Goal: Communication & Community: Answer question/provide support

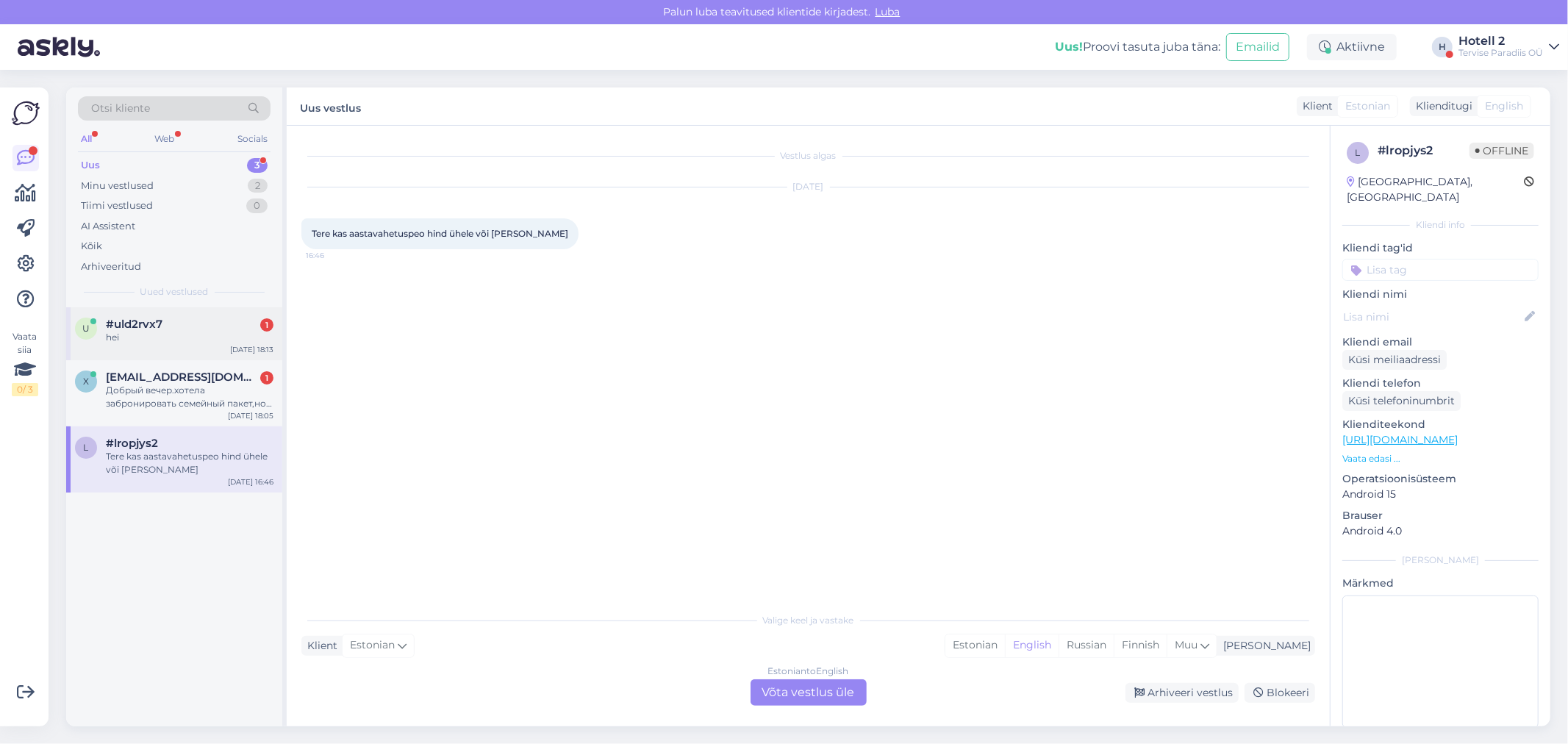
click at [212, 349] on div "u #uld2rvx7 1 hei [DATE] 18:13" at bounding box center [174, 333] width 216 height 53
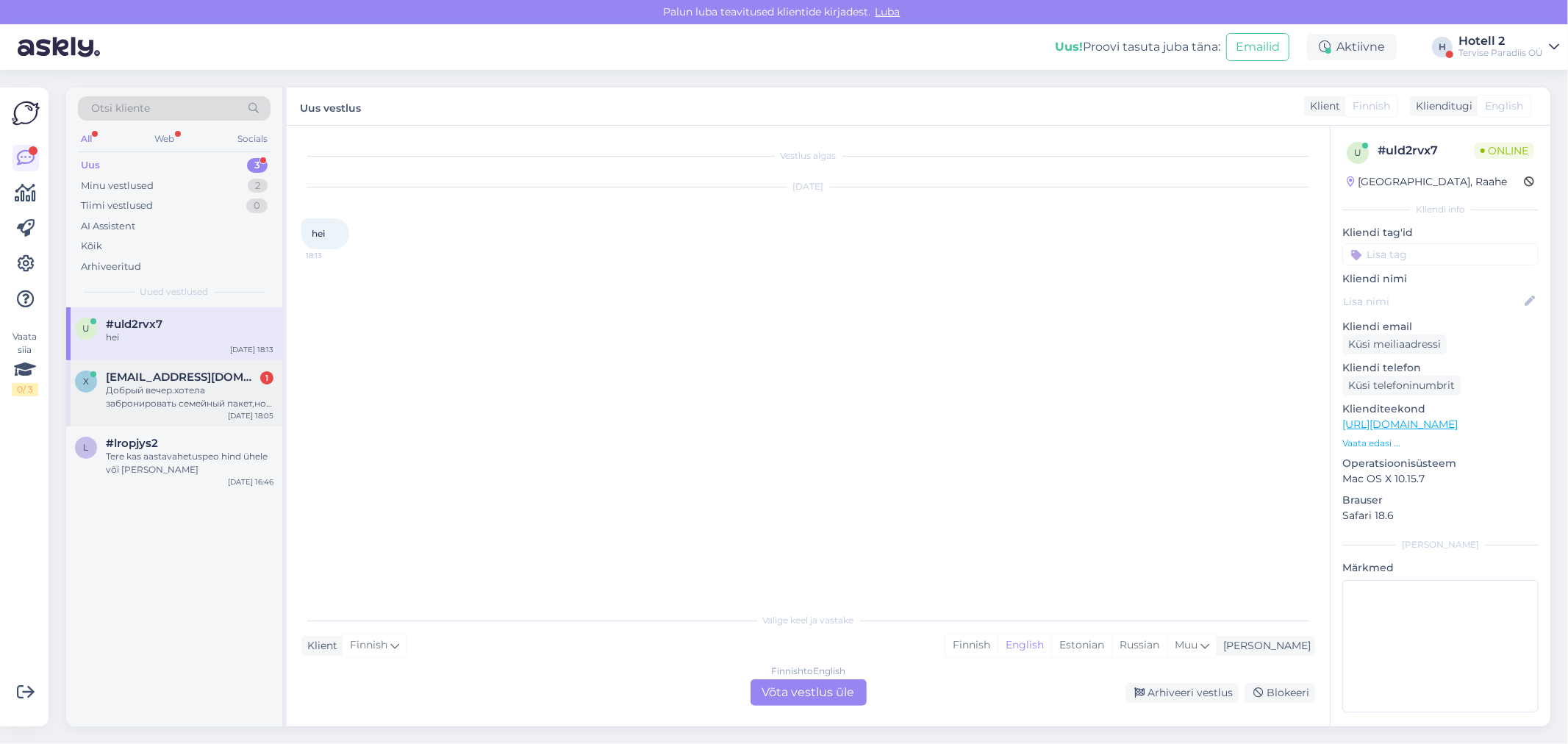
click at [241, 370] on div "[EMAIL_ADDRESS][DOMAIN_NAME] 1" at bounding box center [190, 376] width 168 height 13
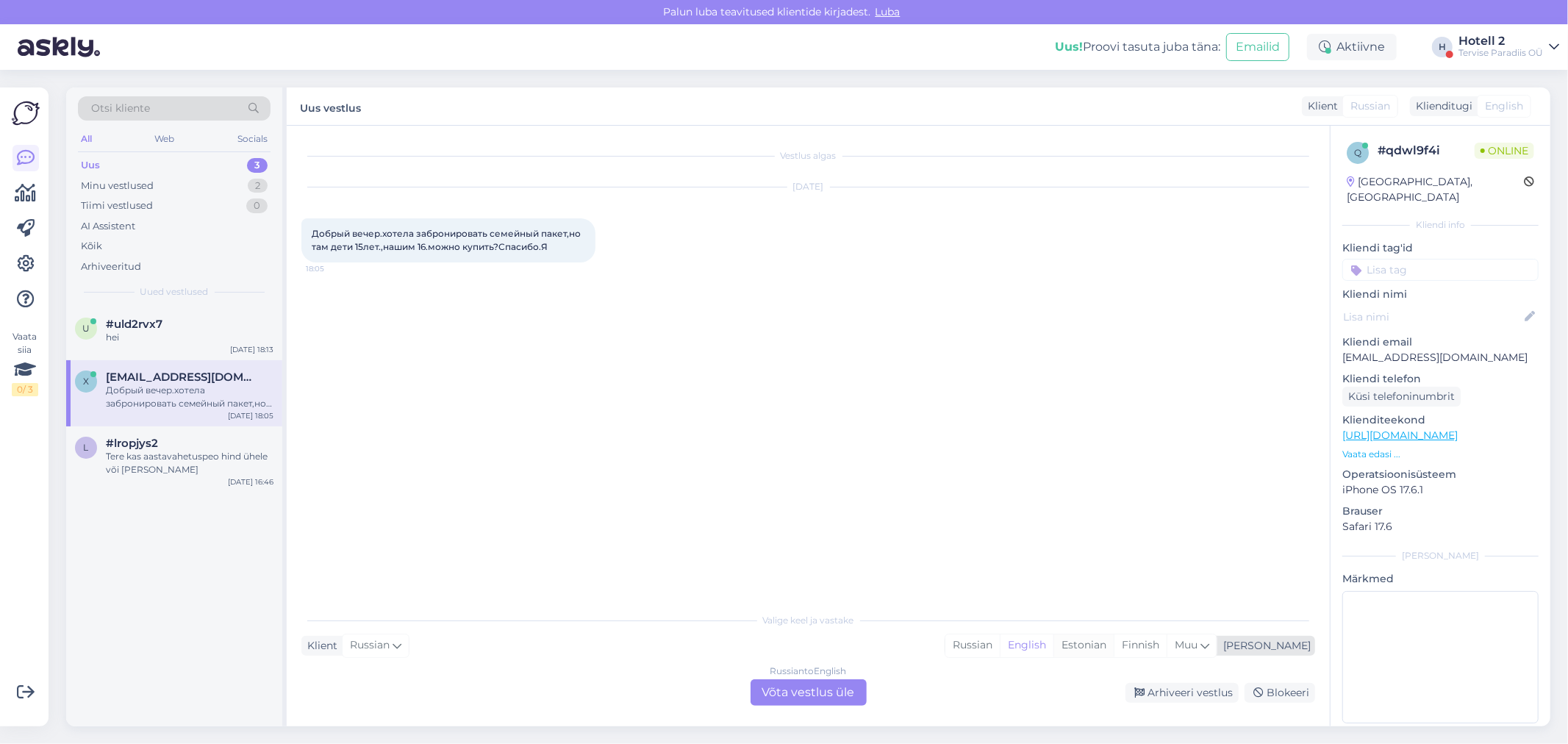
click at [1114, 641] on div "Estonian" at bounding box center [1084, 645] width 60 height 22
click at [790, 686] on div "Russian to Estonian Võta vestlus üle" at bounding box center [808, 692] width 116 height 27
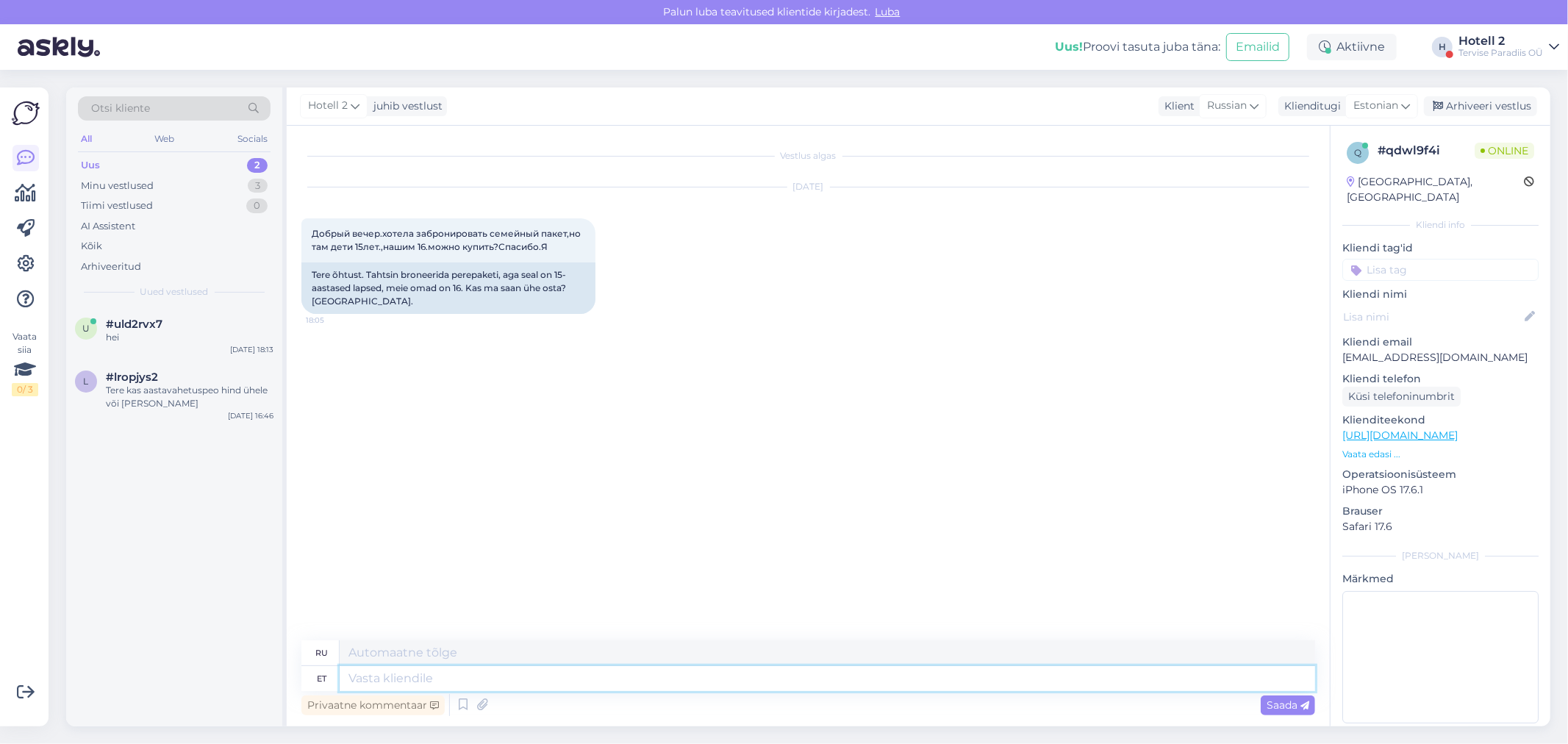
click at [790, 686] on textarea at bounding box center [827, 678] width 975 height 25
type textarea "Ter"
type textarea "Т"
type textarea "Tere"
type textarea "Привет"
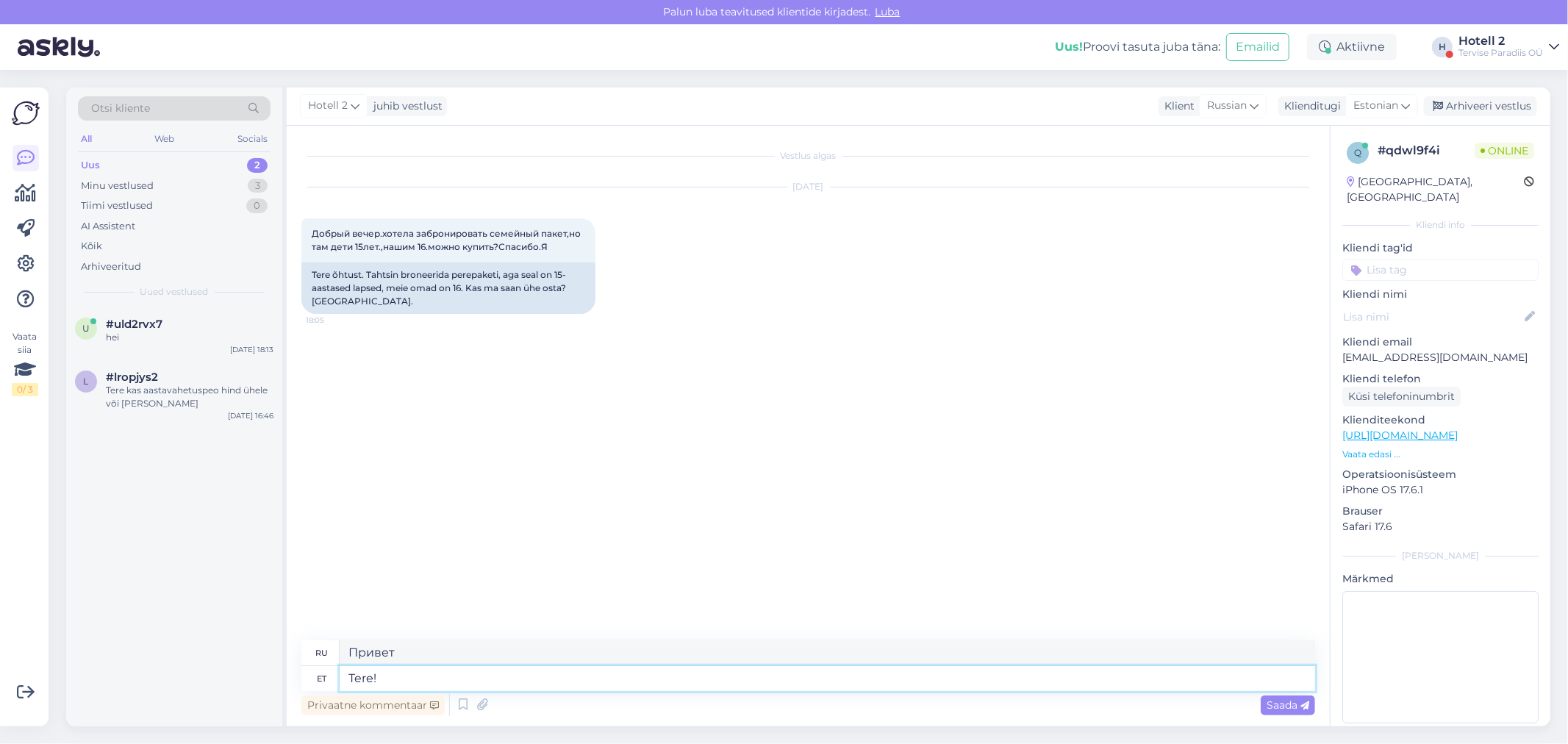
type textarea "Tere!"
type textarea "Привет!"
type textarea "Tere! Kuna"
type textarea "Привет! Потому что"
type textarea "Tere! Kuna meil"
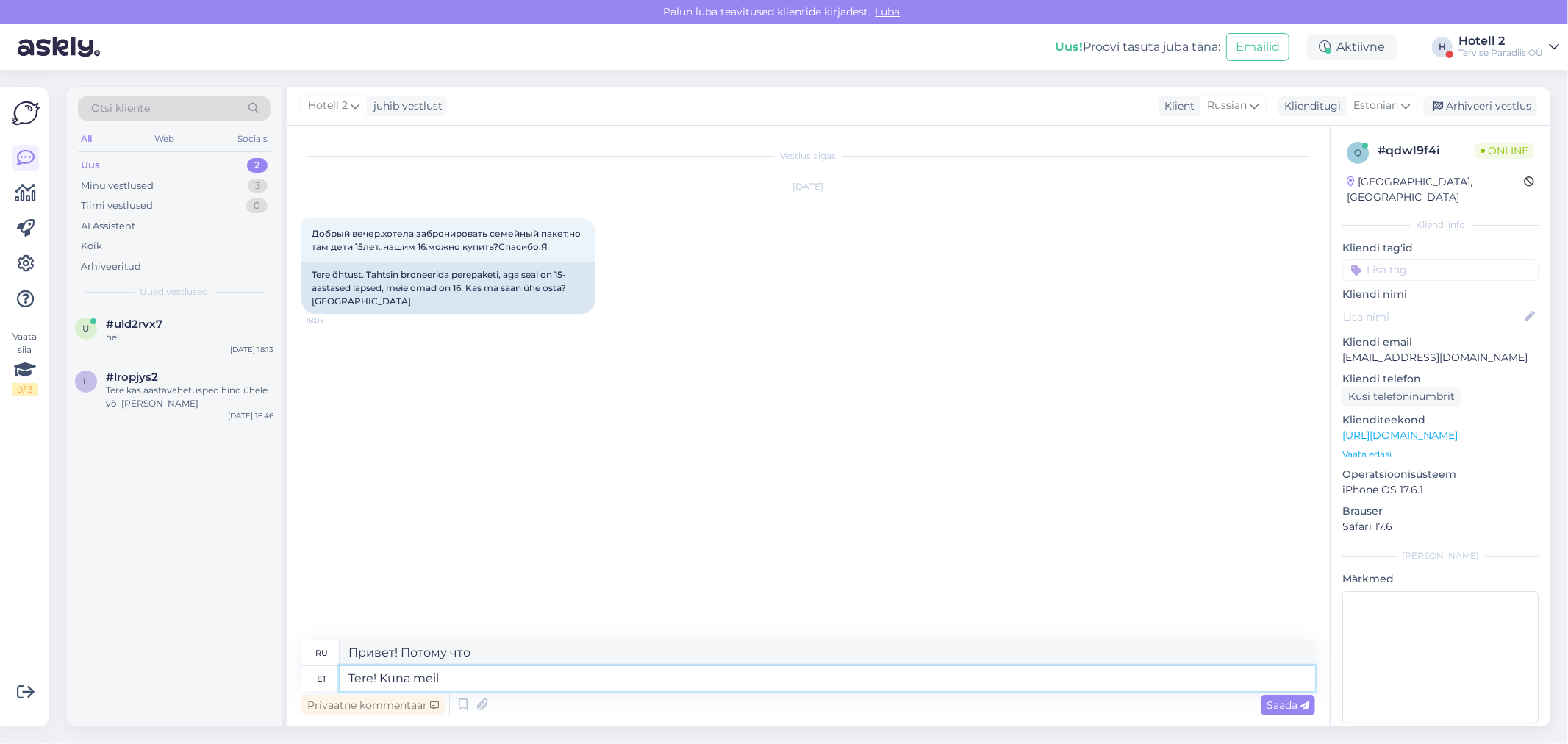
type textarea "Привет! Потому что у нас есть"
type textarea "Tere! Kuna meil on"
type textarea "Привет! Поскольку у нас есть"
type textarea "Tere! Kuna meil on lapsed"
type textarea "Привет! Потому что у нас есть дети."
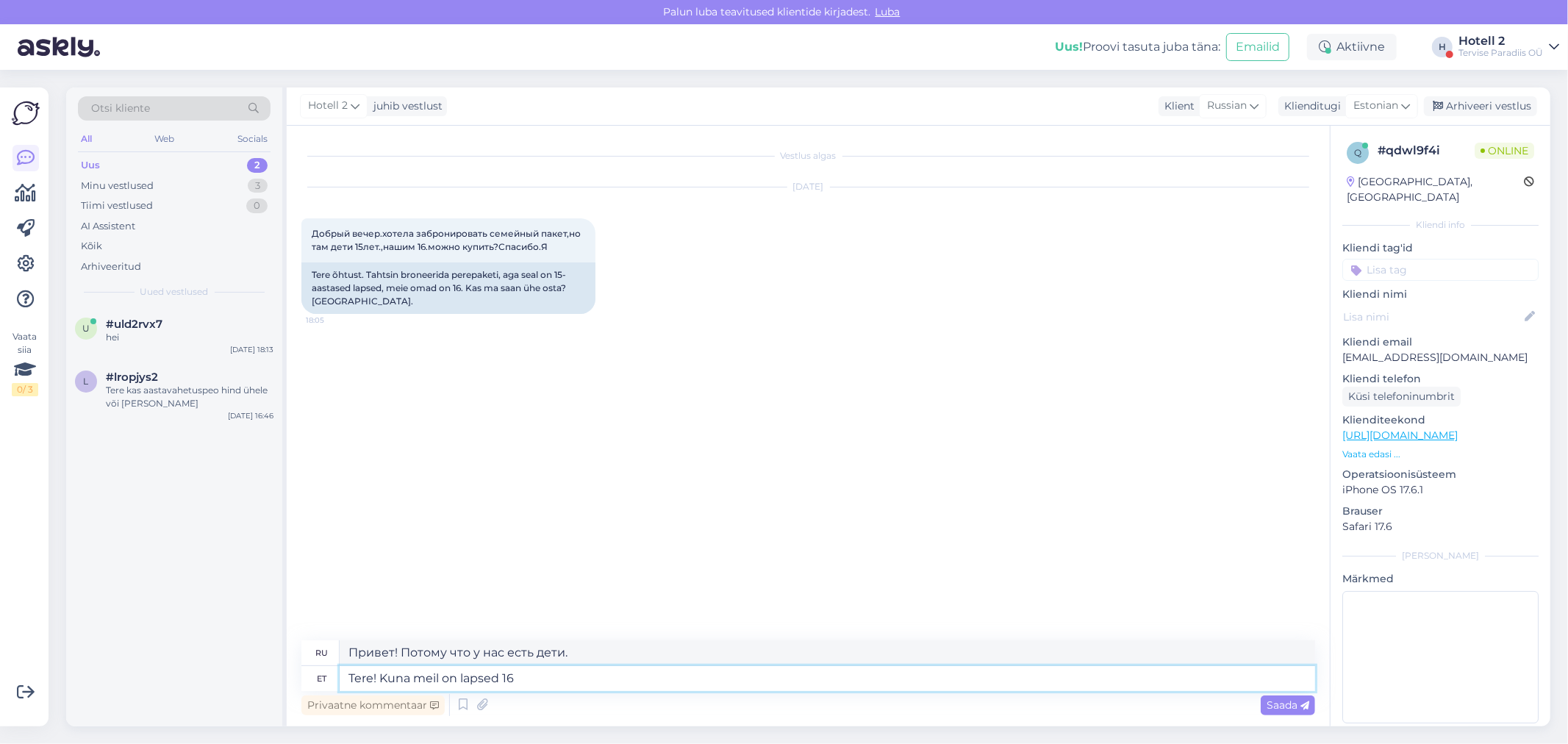
type textarea "Tere! Kuna meil on lapsed 16-"
type textarea "Здравствуйте! Так как у нас есть дети 16 лет."
type textarea "Tere! Kuna meil on lapsed 16-aasta"
type textarea "Здравствуйте! Поскольку у нас есть дети до 16 лет,"
type textarea "Tere! Kuna meil on lapsed 16-aasta vanuselt juba"
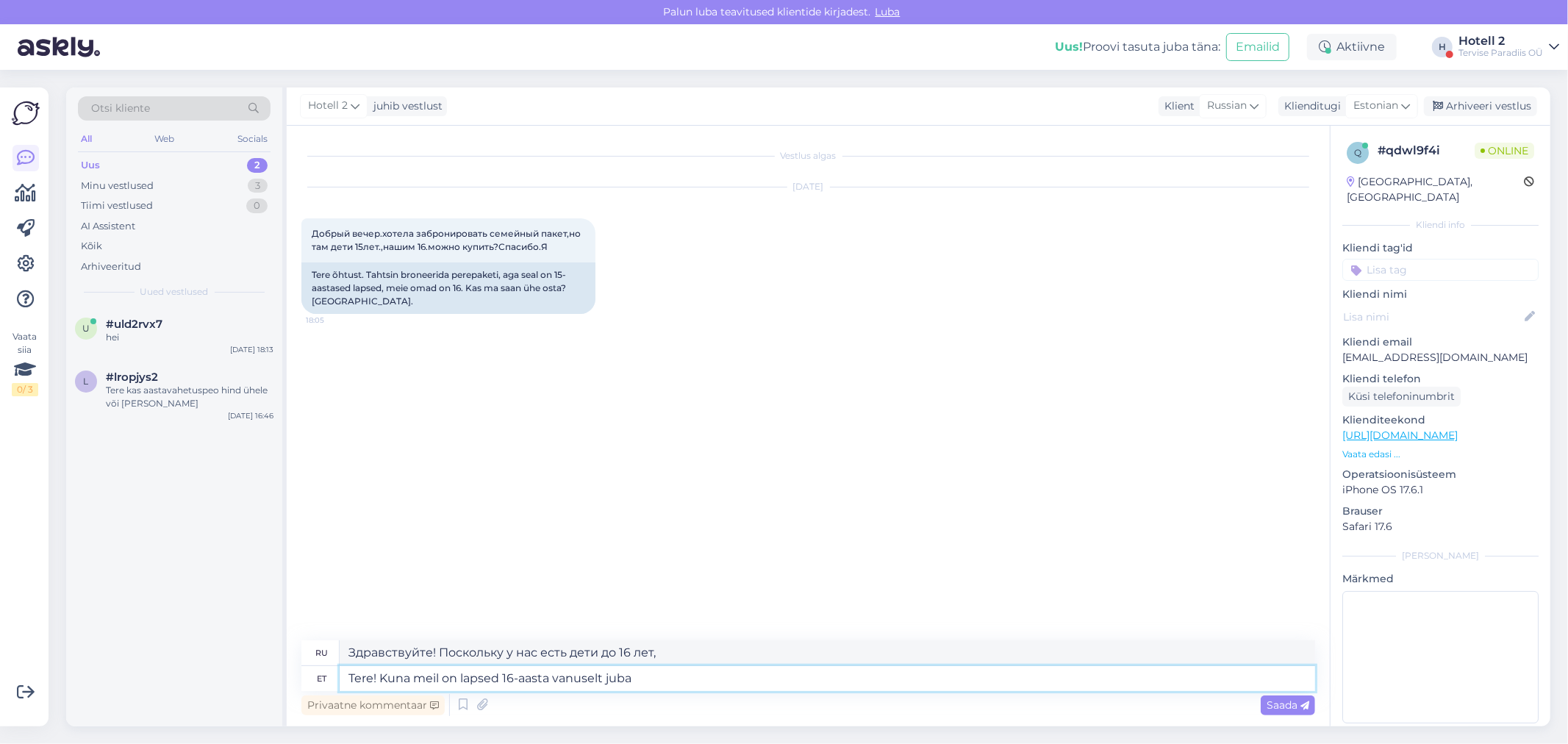
type textarea "Здравствуйте! Так как у нас есть дети, которым уже исполнилось 16 лет."
type textarea "Tere! Kuna meil on lapsed 16-aasta vanuselt juba täiskasvanud, si"
type textarea "Здравствуйте! Поскольку наши дети уже взрослые, им по 16 лет,"
type textarea "Tere! Kuna meil on lapsed 16-aasta vanuselt juba täiskasvanud, siis peaksite j"
type textarea "Здравствуйте! Поскольку наши дети уже взрослые (им уже 16 лет), вам следует..."
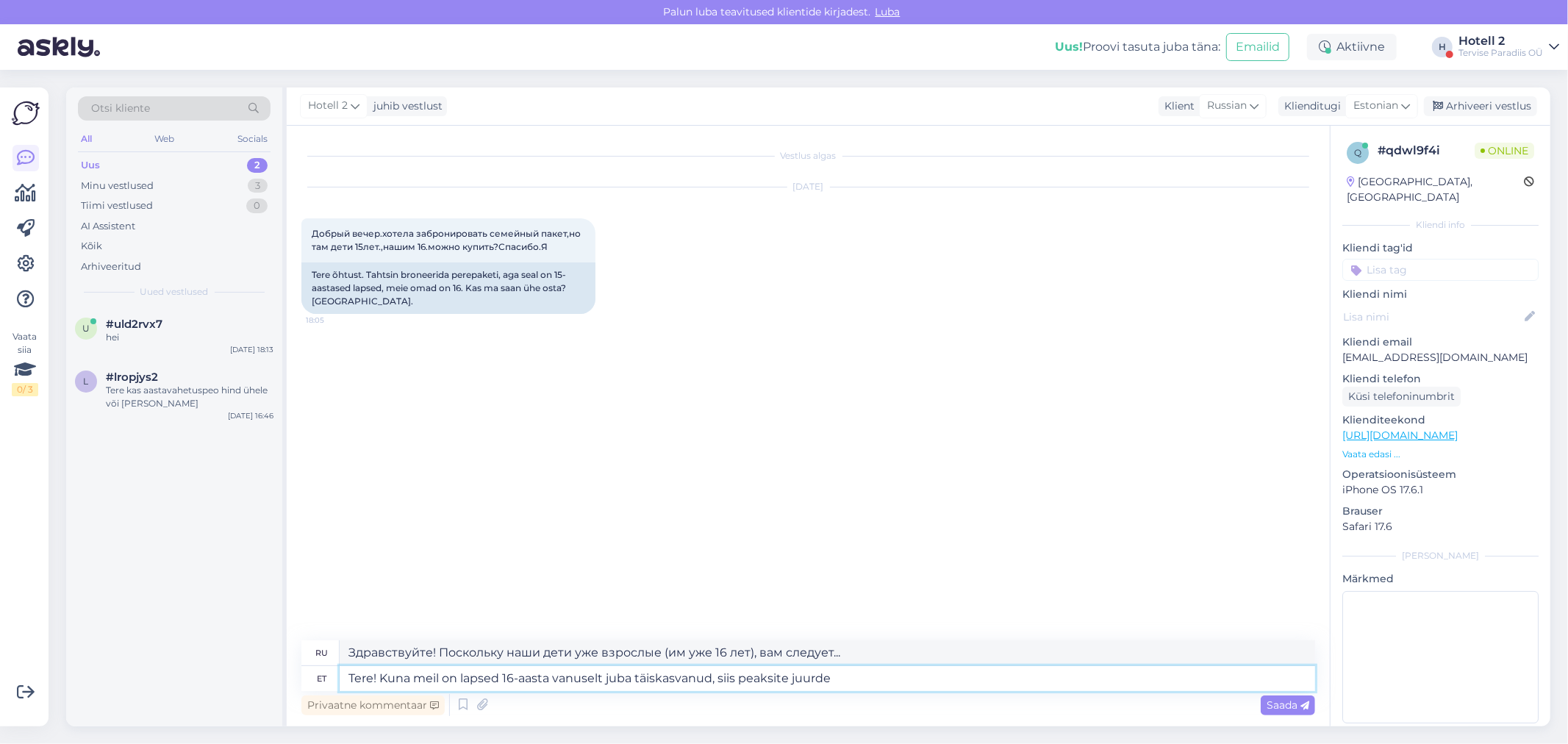
type textarea "Tere! Kuna meil on lapsed 16-aasta vanuselt juba täiskasvanud, siis peaksite ju…"
type textarea "Здравствуйте! Поскольку наши дети уже взрослые (им 16 лет), вам следует добавить"
type textarea "Tere! Kuna meil on lapsed 16-aasta vanuselt juba täiskasvanud, siis peaksite ju…"
type textarea "Здравствуйте! Так как у нас есть дети, которым уже исполнилось 16 лет, вам след…"
type textarea "Tere! Kuna meil on lapsed 16-aasta vanuselt juba täiskasvanud, siis peaksite ju…"
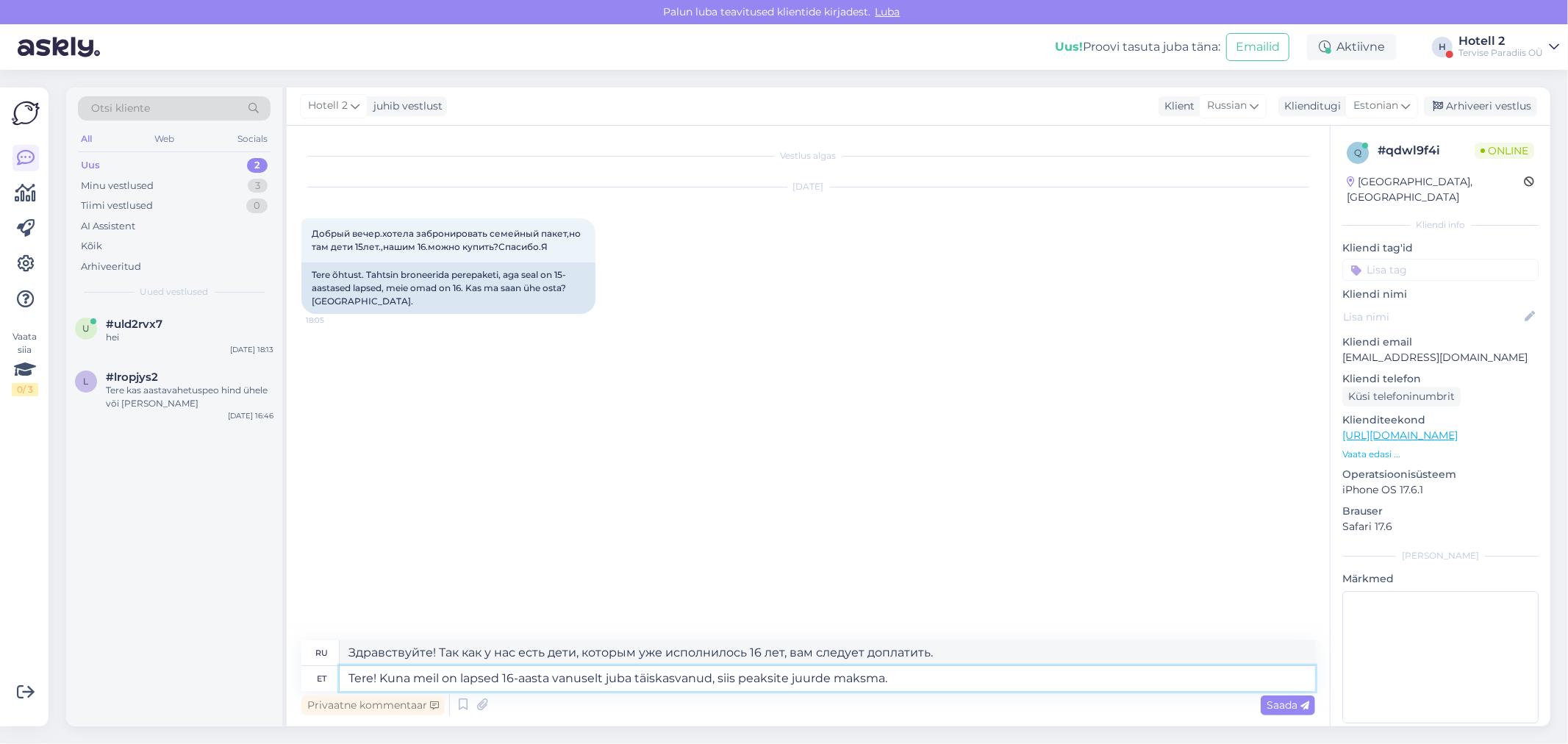
type textarea "Здравствуйте! Так как наши дети уже взрослые (им исполнилось 16 лет), вам следу…"
type textarea "Tere! Kuna meil on lapsed 16-aasta vanuselt juba täiskasvanud, siis peaksite ju…"
type textarea "Здравствуйте! Поскольку наши дети уже взрослые (16 лет), вам следует доплатить.…"
type textarea "Tere! Kuna meil on lapsed 16-aasta vanuselt juba täiskasvanud, siis peaksite ju…"
type textarea "Здравствуйте! Поскольку у нас есть дети, которым уже исполнилось 16 лет, вам пр…"
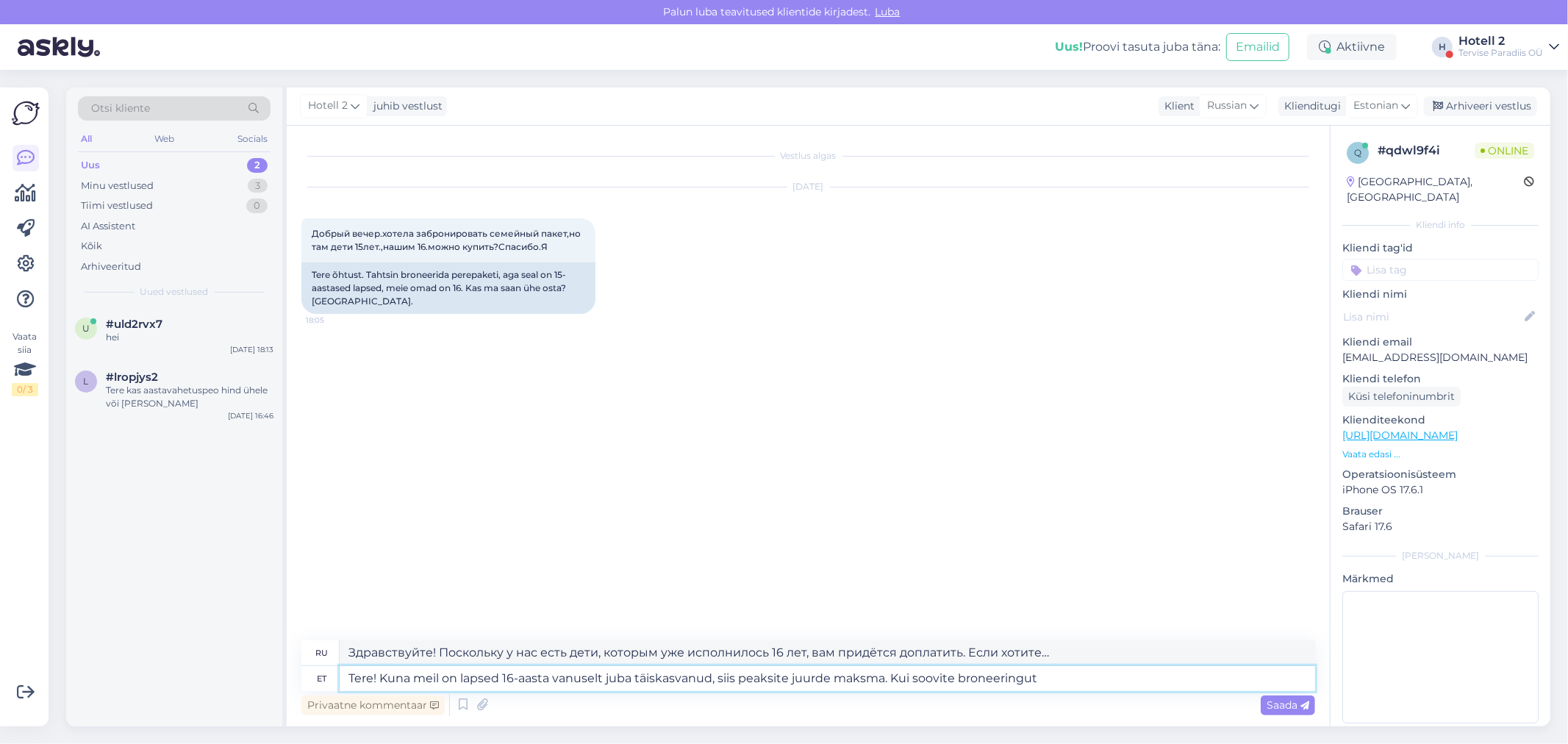
type textarea "Tere! Kuna meil on lapsed 16-aasta vanuselt juba täiskasvanud, siis peaksite ju…"
type textarea "Здравствуйте! Так как у нас есть дети, которым уже исполнилось 16 лет, вам необ…"
type textarea "Tere! Kuna meil on lapsed 16-aasta vanuselt juba täiskasvanud, siis peaksite ju…"
type textarea "Здравствуйте! Так как у нас есть дети, которым уже исполнилось 16 лет, вам необ…"
drag, startPoint x: 886, startPoint y: 680, endPoint x: 459, endPoint y: 679, distance: 427.0
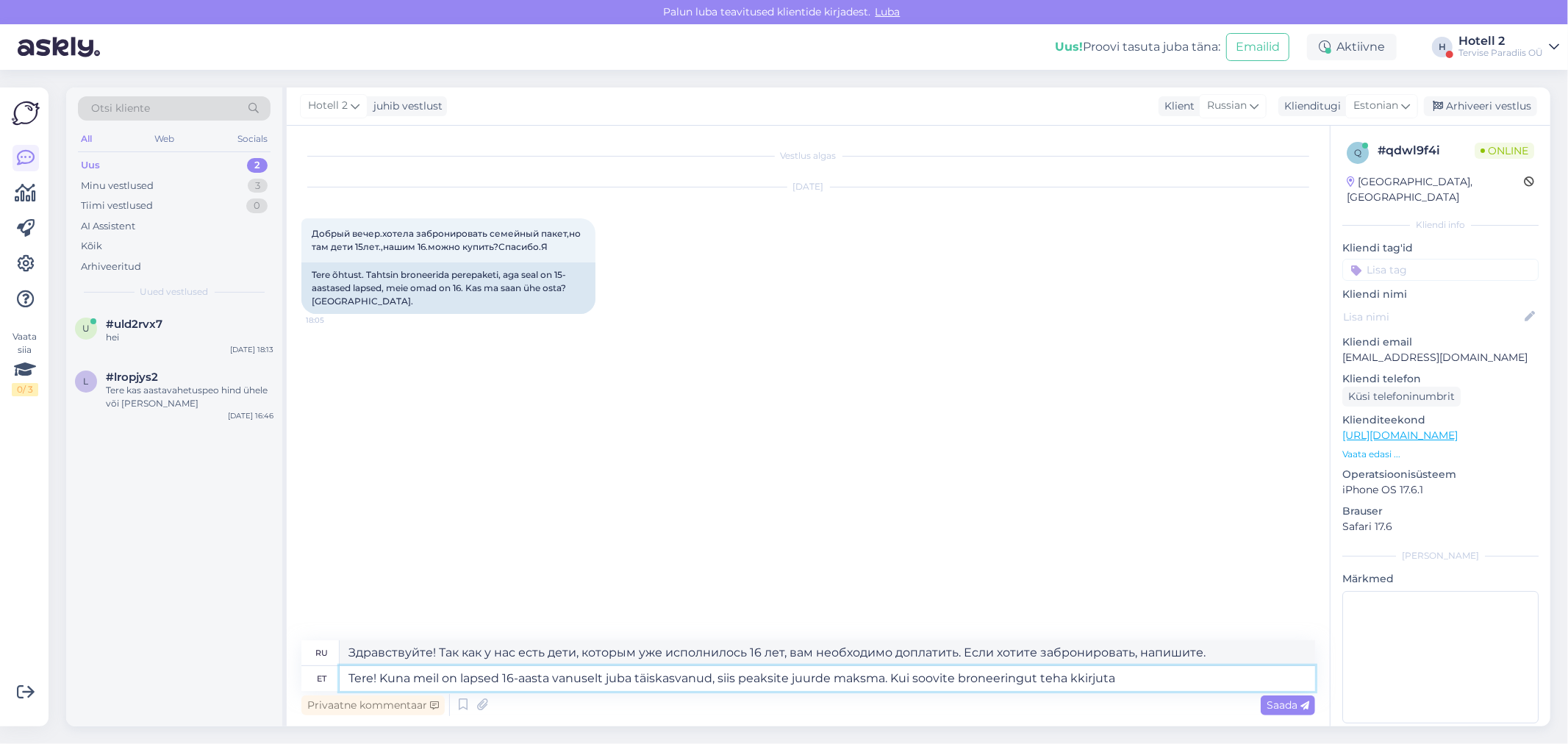
click at [459, 679] on textarea "Tere! Kuna meil on lapsed 16-aasta vanuselt juba täiskasvanud, siis peaksite ju…" at bounding box center [827, 678] width 975 height 25
type textarea "Tere! Kuna meil on Kui soovite broneeringut teha kkirjuta"
type textarea "Здравствуйте! Так как у нас есть... Если вы хотите забронировать, пожалуйста, н…"
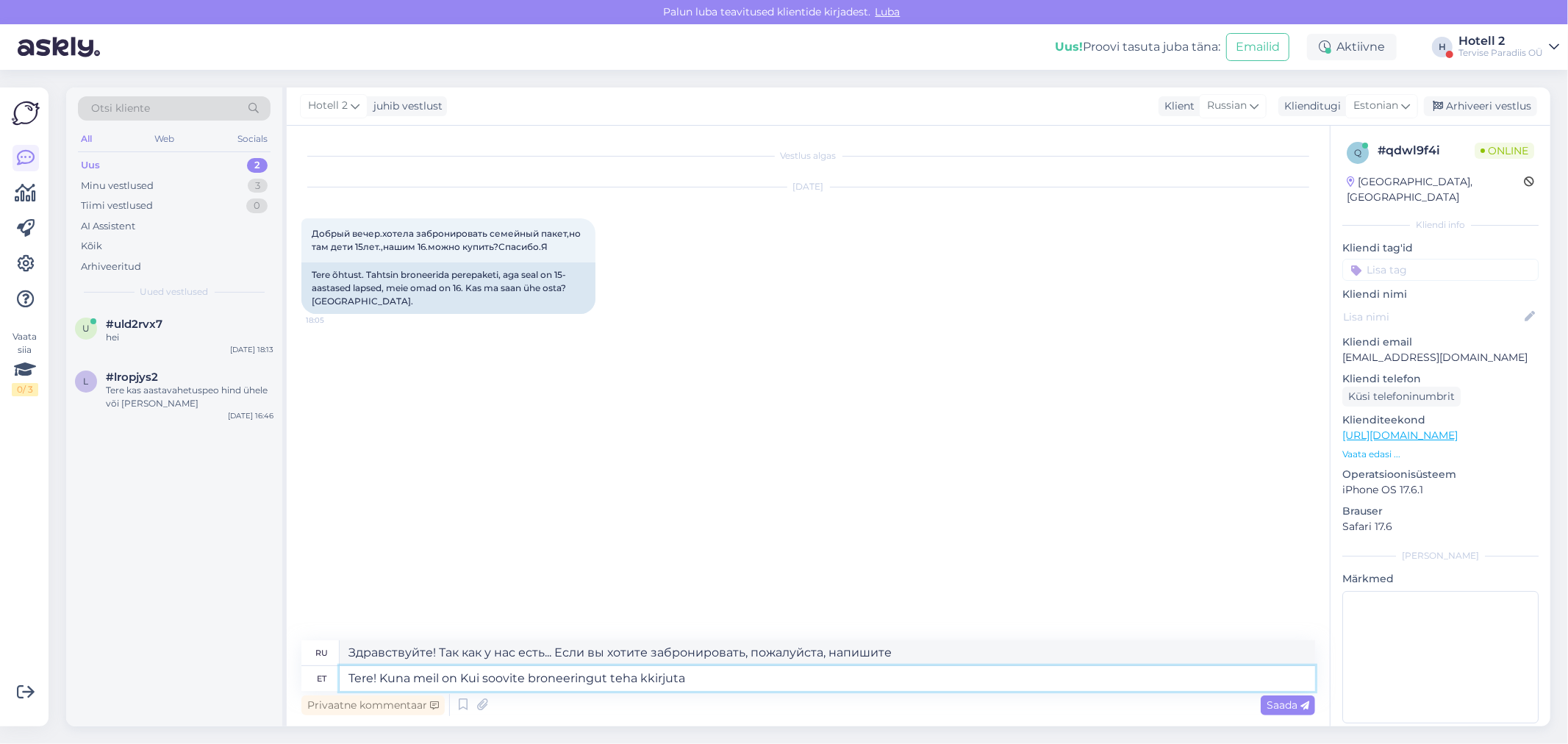
drag, startPoint x: 461, startPoint y: 679, endPoint x: 378, endPoint y: 678, distance: 83.0
click at [378, 678] on textarea "Tere! Kuna meil on Kui soovite broneeringut teha kkirjuta" at bounding box center [827, 678] width 975 height 25
type textarea "Tere! Kui soovite broneeringut teha kkirjuta"
type textarea "Здравствуйте! Если хотите забронировать, напишите."
click at [614, 676] on textarea "Tere! Kui soovite broneeringut teha kkirjuta" at bounding box center [827, 678] width 975 height 25
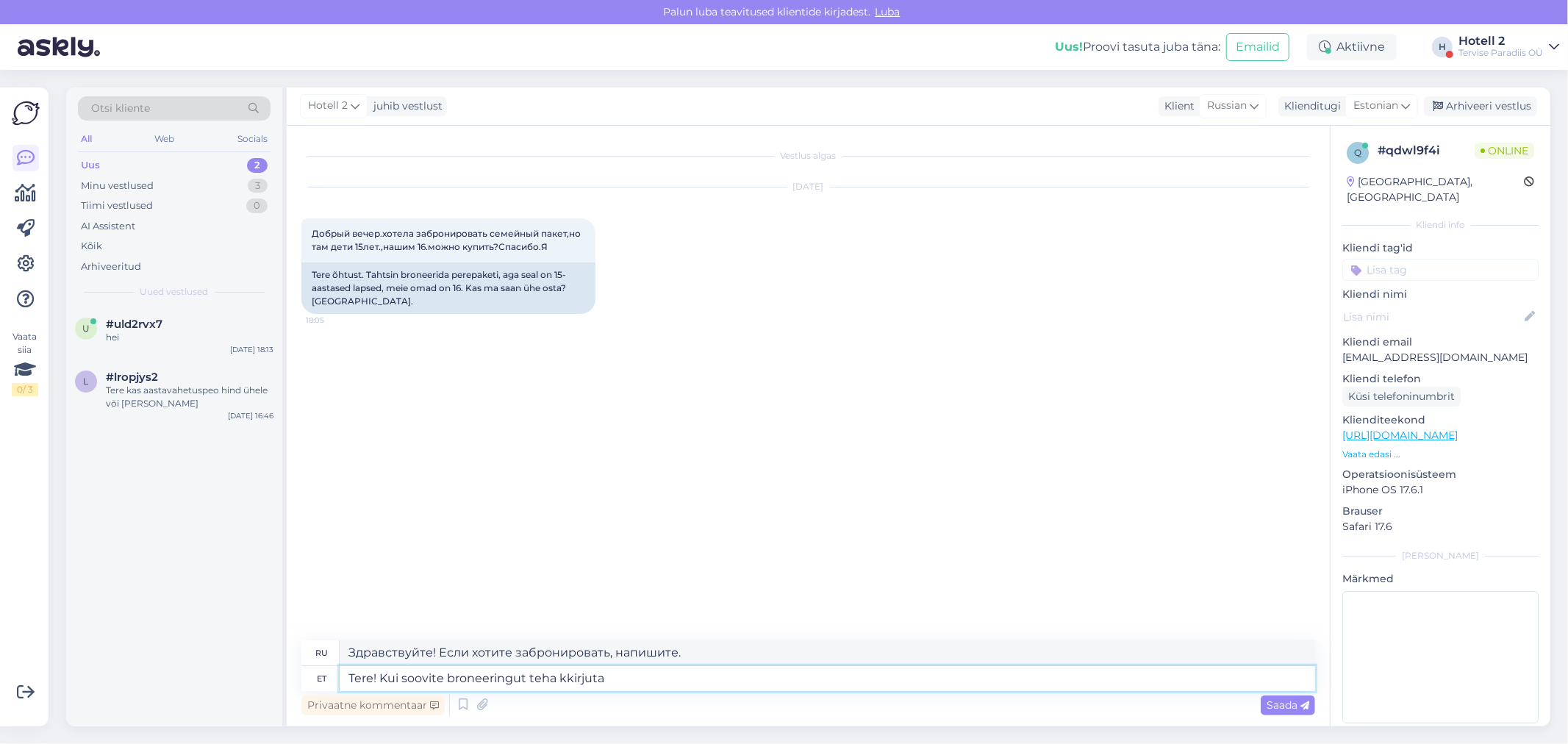
click at [563, 679] on textarea "Tere! Kui soovite broneeringut teha kkirjuta" at bounding box center [827, 678] width 975 height 25
click at [612, 678] on textarea "Tere! Kui soovite broneeringut teha kirjuta" at bounding box center [827, 678] width 975 height 25
type textarea "Tere! Kui soovite broneeringut teha kirjutage hotell@"
type textarea "Здравствуйте! Если хотите забронировать, напишите в отель."
type textarea "Tere! Kui soovite broneeringut teha kirjutage hotell@s"
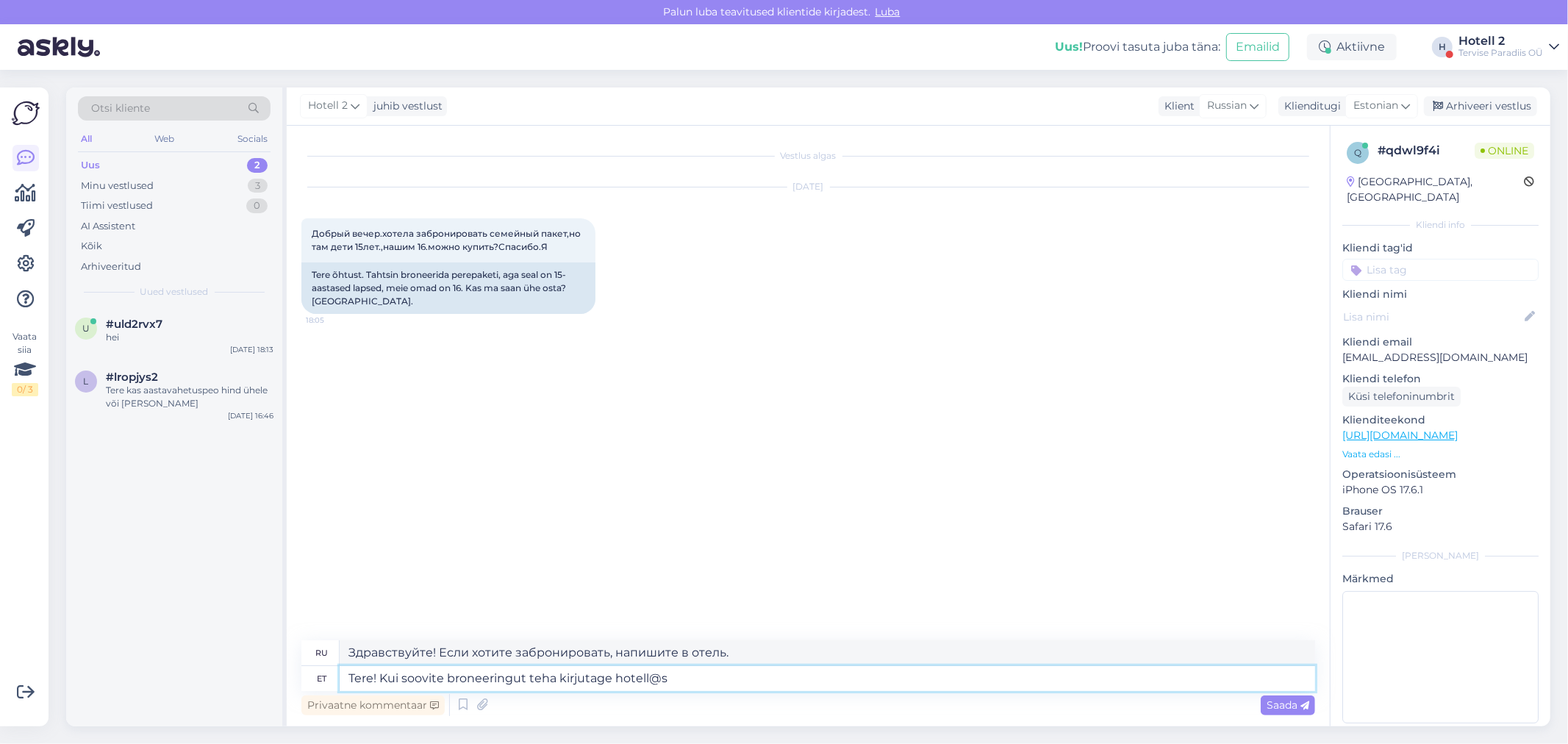
type textarea "Здравствуйте! Если хотите забронировать, напишите на hotel@"
type textarea "Tere! Kui soovite broneeringut teha kirjutage [EMAIL_ADDRESS][DOMAIN_NAME]"
type textarea "Здравствуйте! Если хотите забронировать, напишите на [EMAIL_ADDRESS][DOMAIN_NAM…"
type textarea "Tere! Kui soovite broneeringut teha kirjutage [EMAIL_ADDRESS][DOMAIN_NAME]"
click at [1289, 709] on span "Saada" at bounding box center [1287, 704] width 42 height 13
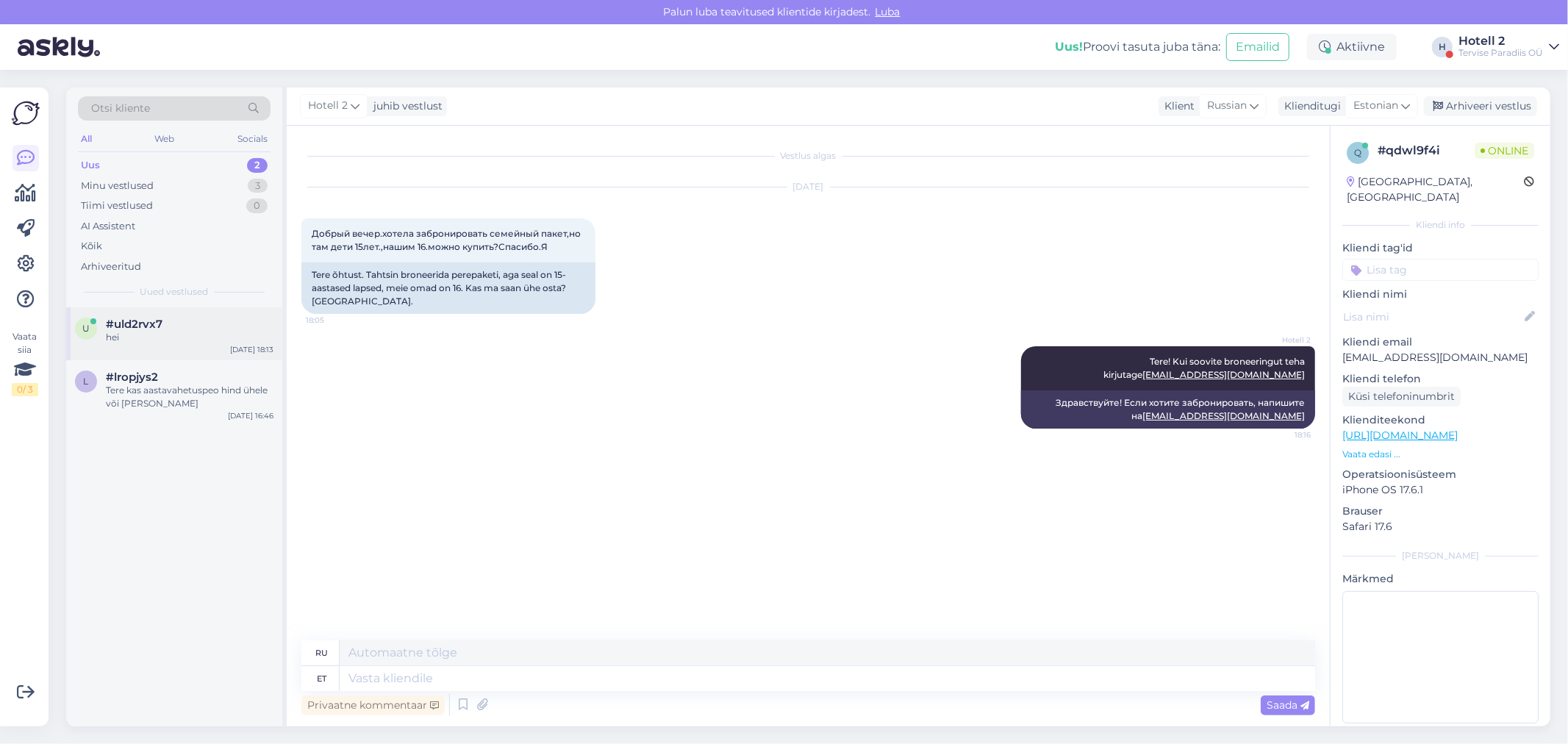
click at [188, 353] on div "u #uld2rvx7 hei [DATE] 18:13" at bounding box center [174, 333] width 216 height 53
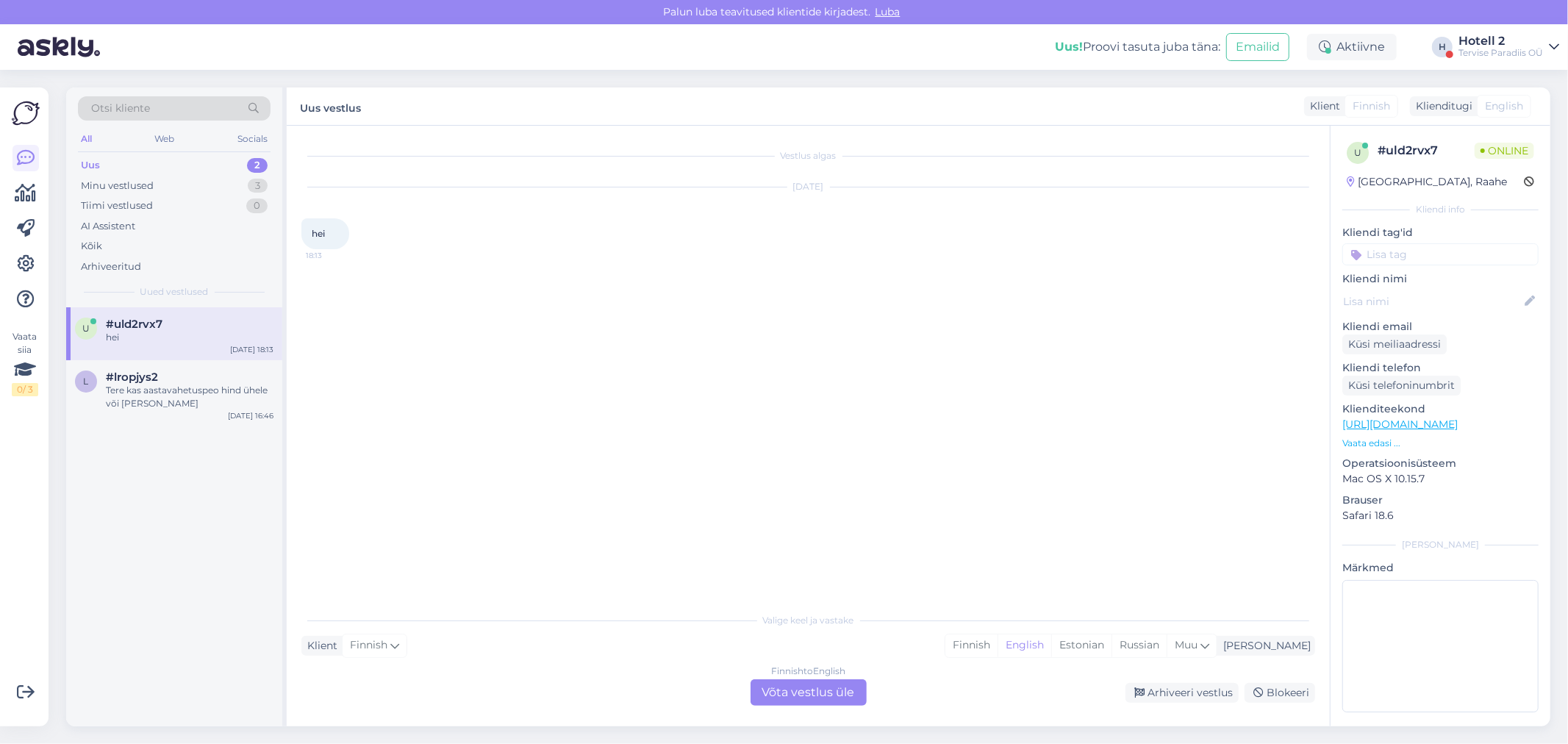
click at [778, 685] on div "Finnish to English Võta vestlus üle" at bounding box center [808, 692] width 116 height 27
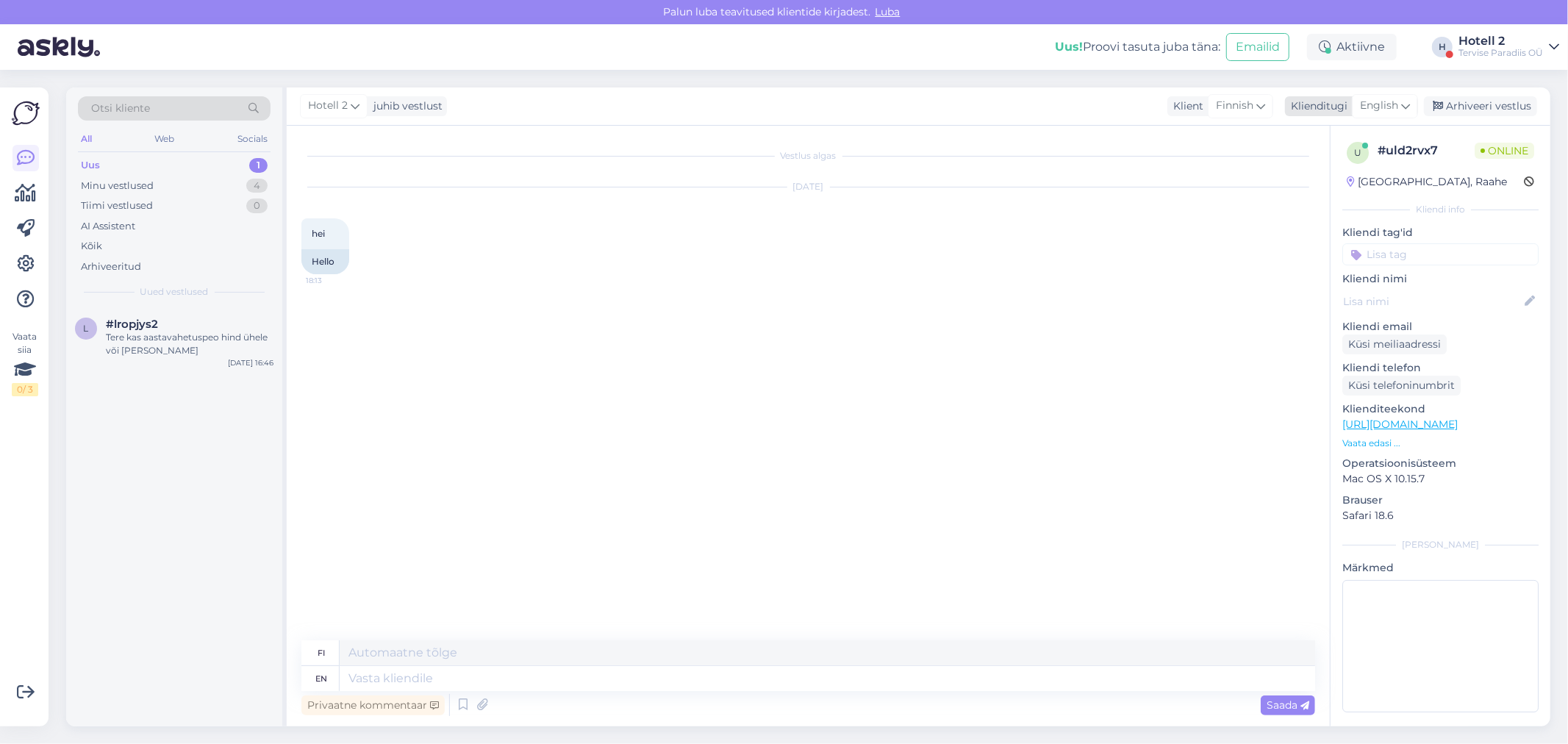
click at [1403, 94] on div "English" at bounding box center [1384, 105] width 66 height 23
type input "est"
click at [1325, 170] on link "Estonian" at bounding box center [1353, 170] width 162 height 23
click at [399, 671] on textarea at bounding box center [827, 678] width 975 height 25
type textarea "Tere!"
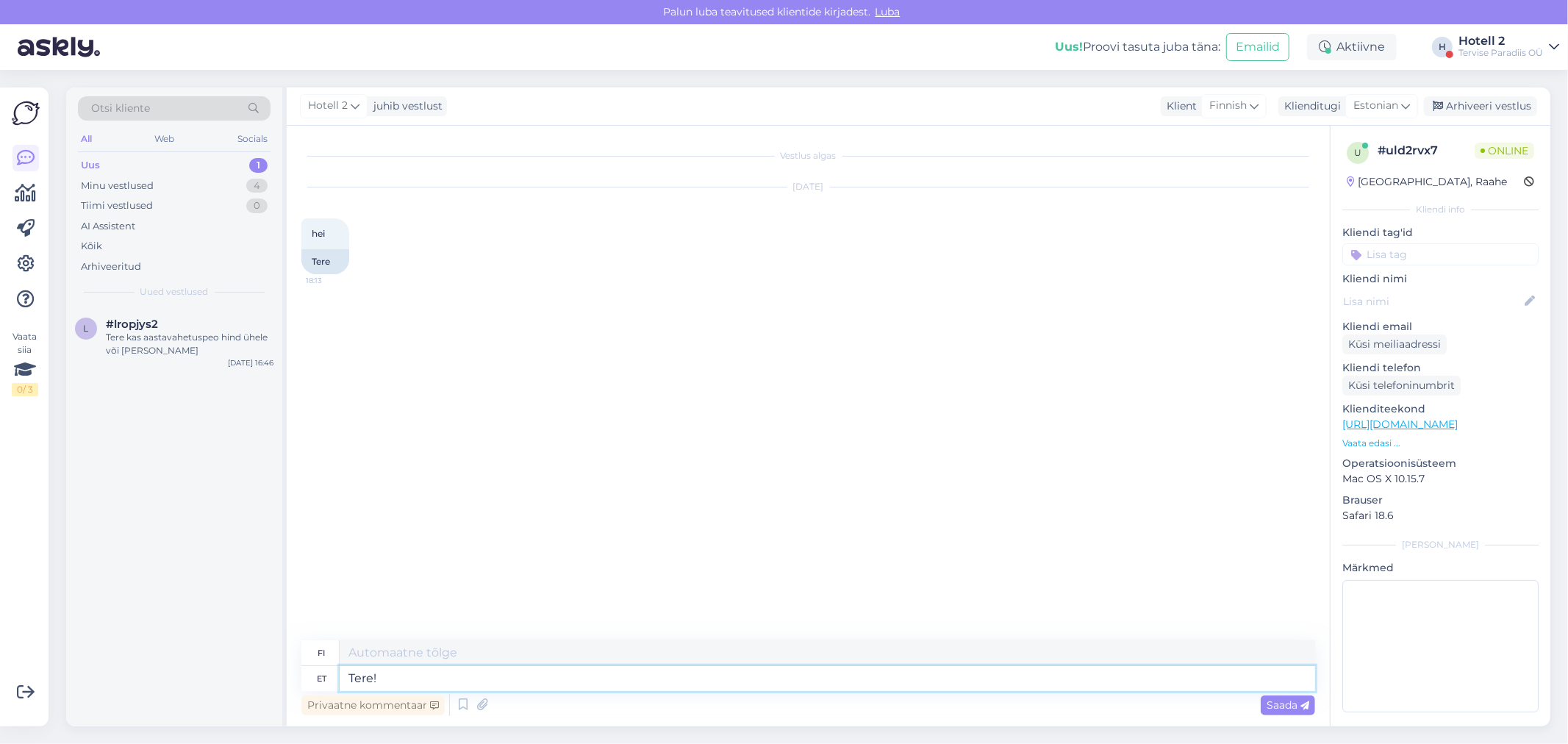
type textarea "Hei"
type textarea "Tere!"
type textarea "Hei!"
type textarea "Tere! Kuidas"
type textarea "Hei! Mitä kuuluu?"
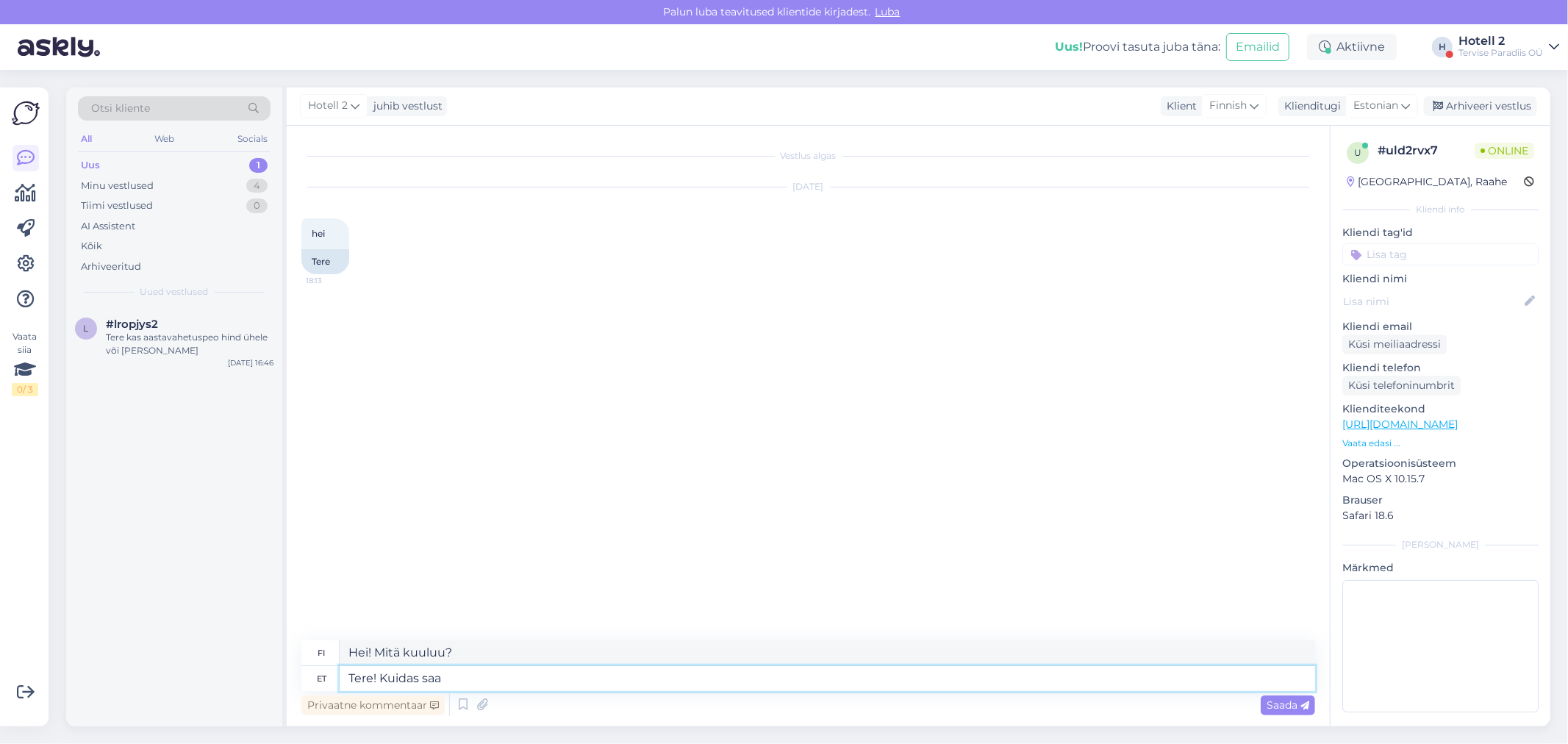
type textarea "Tere! Kuidas saa"
type textarea "Hei! Miten voin"
type textarea "Tere! Kuidas saan teid a"
type textarea "Hei! Miten voin ottaa sinuun yhteyttä?"
type textarea "Tere! Kuidas saan teid aidata"
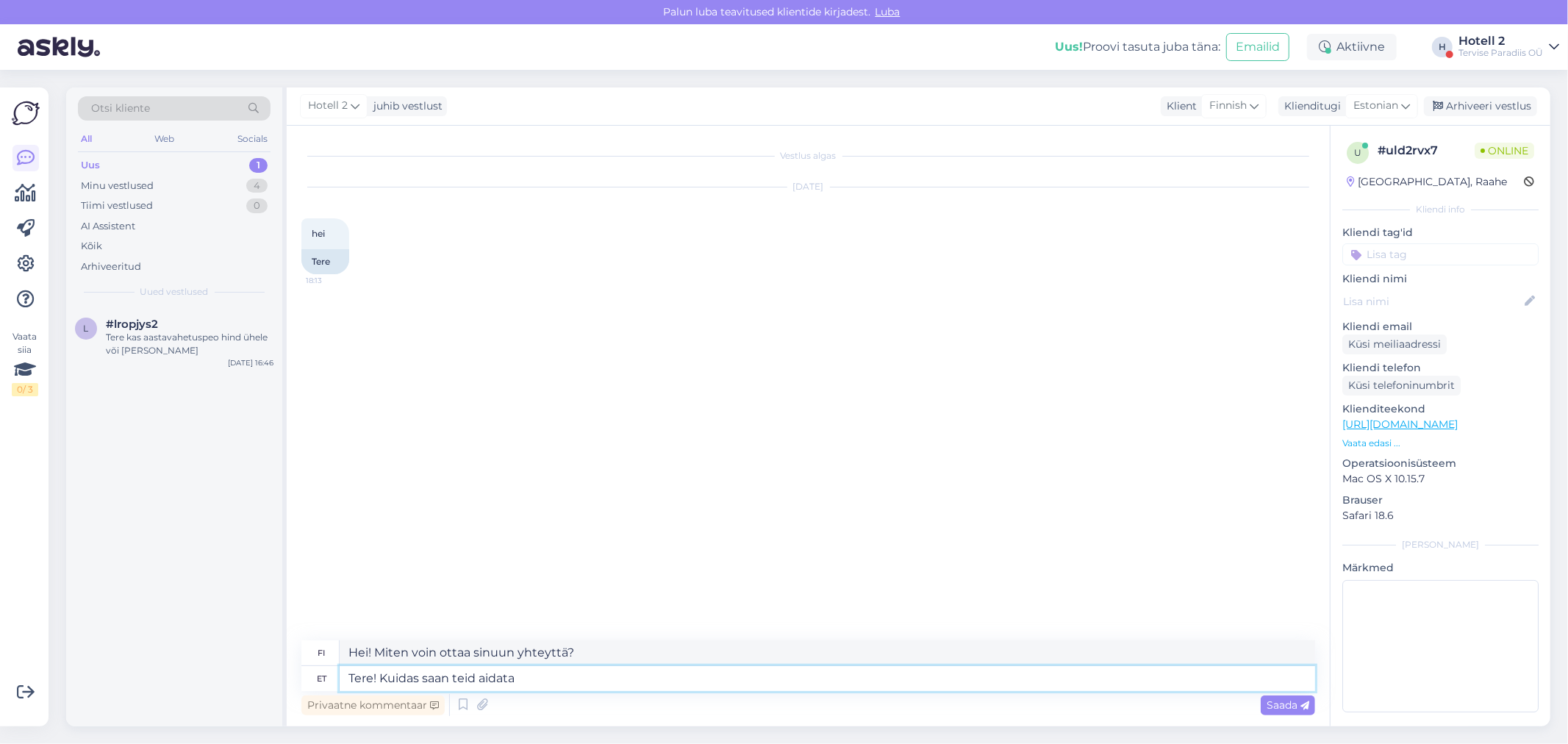
type textarea "Hei! Kuinka voin auttaa sinua?"
type textarea "Tere! Kuidas saan teid aidata?"
click at [1299, 698] on span "Saada" at bounding box center [1287, 704] width 42 height 13
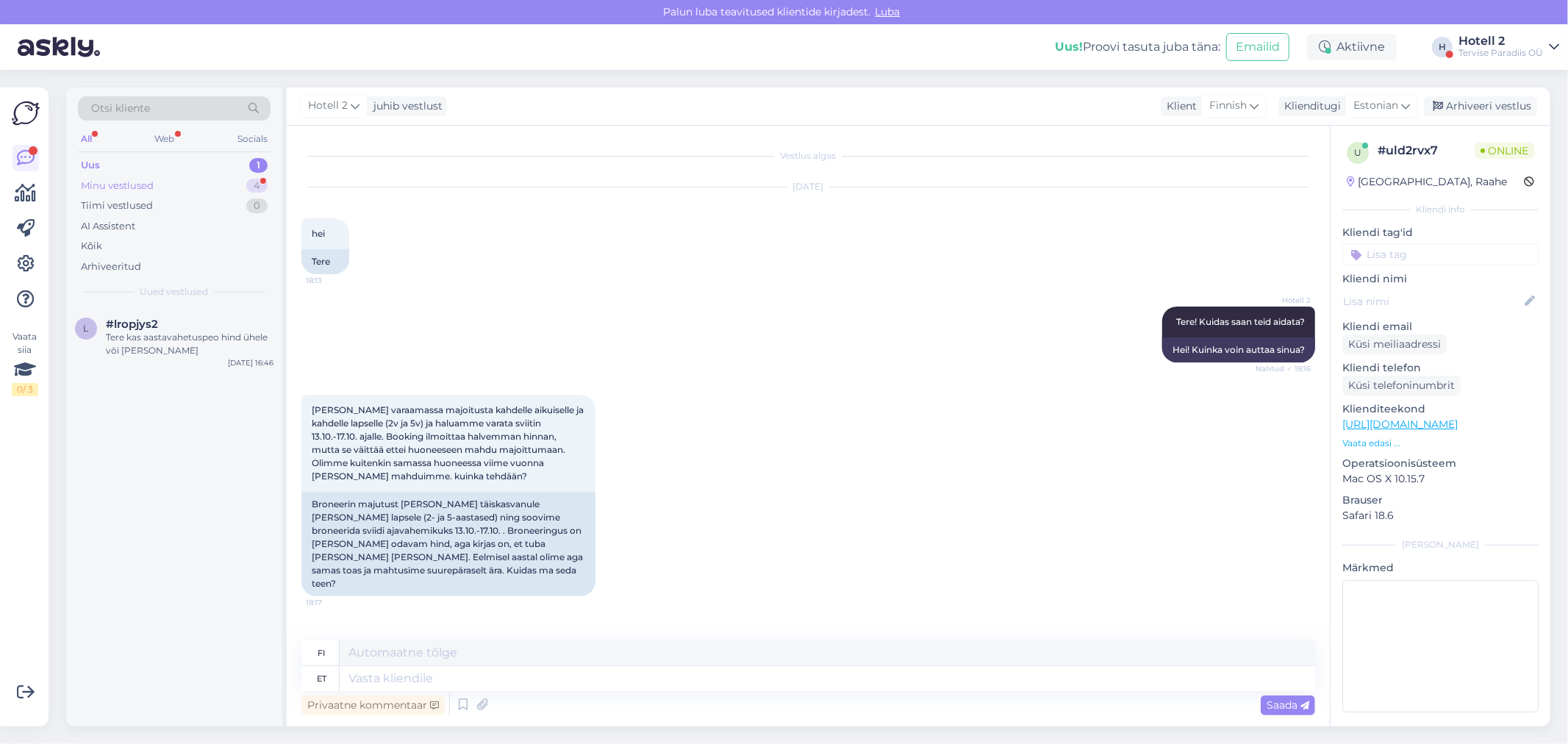
click at [134, 188] on div "Minu vestlused" at bounding box center [117, 185] width 72 height 15
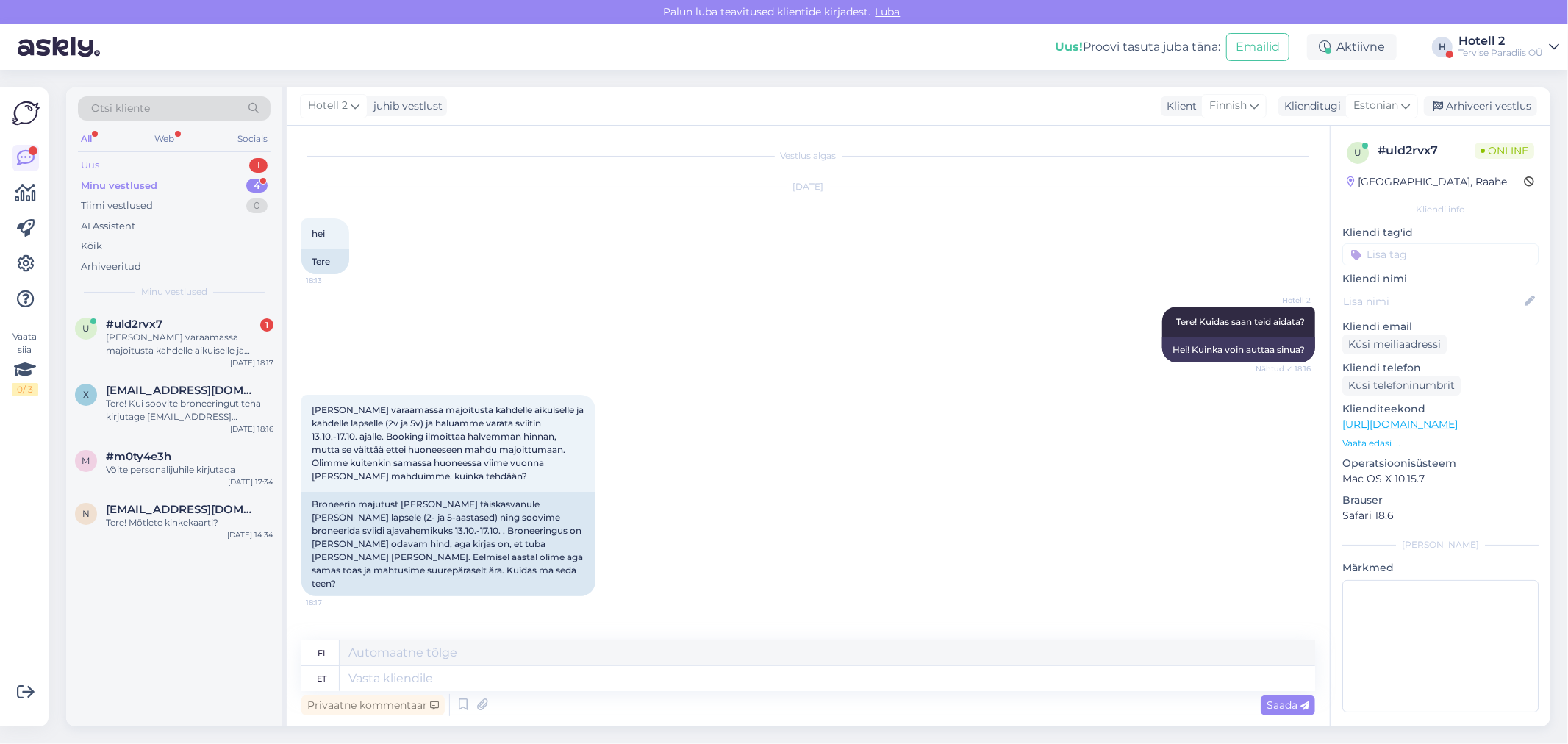
click at [187, 170] on div "Uus 1" at bounding box center [174, 165] width 193 height 21
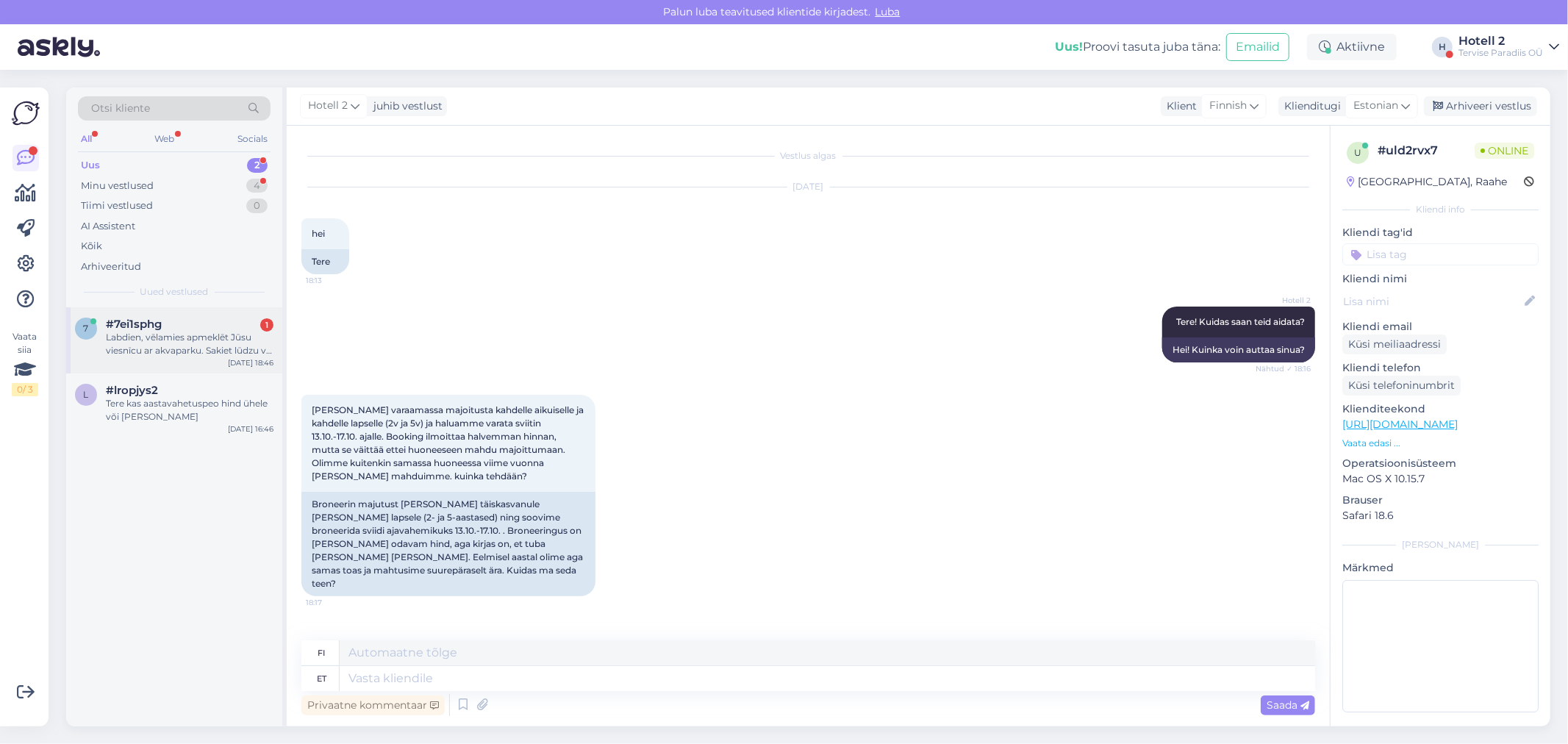
click at [191, 333] on div "Labdien, vēlamies apmeklēt Jūsu viesnīcu ar akvaparku. Sakiet lūdzu vai izbrauk…" at bounding box center [190, 344] width 168 height 27
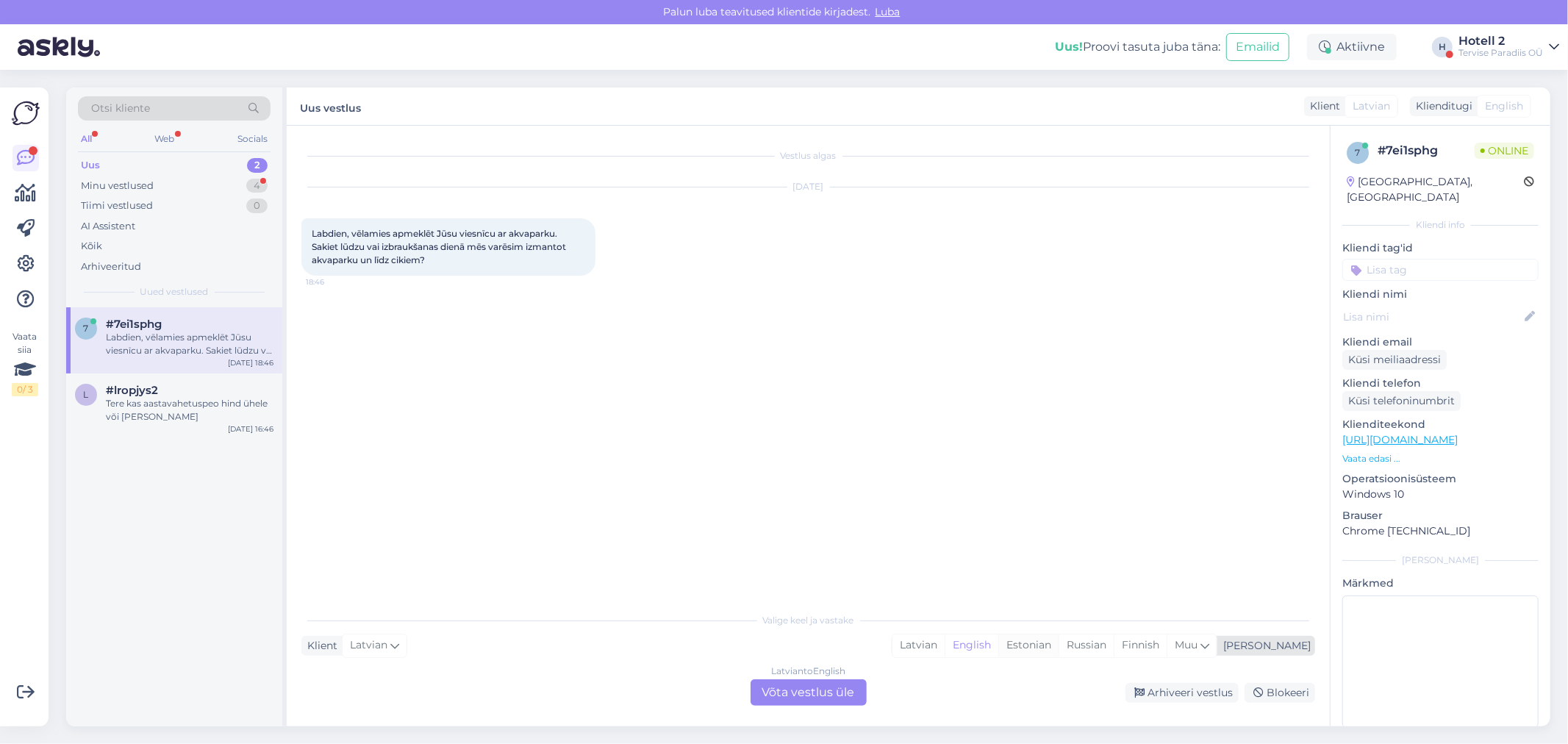
click at [1059, 648] on div "Estonian" at bounding box center [1029, 645] width 60 height 22
click at [821, 692] on div "Latvian to Estonian Võta vestlus üle" at bounding box center [808, 692] width 116 height 27
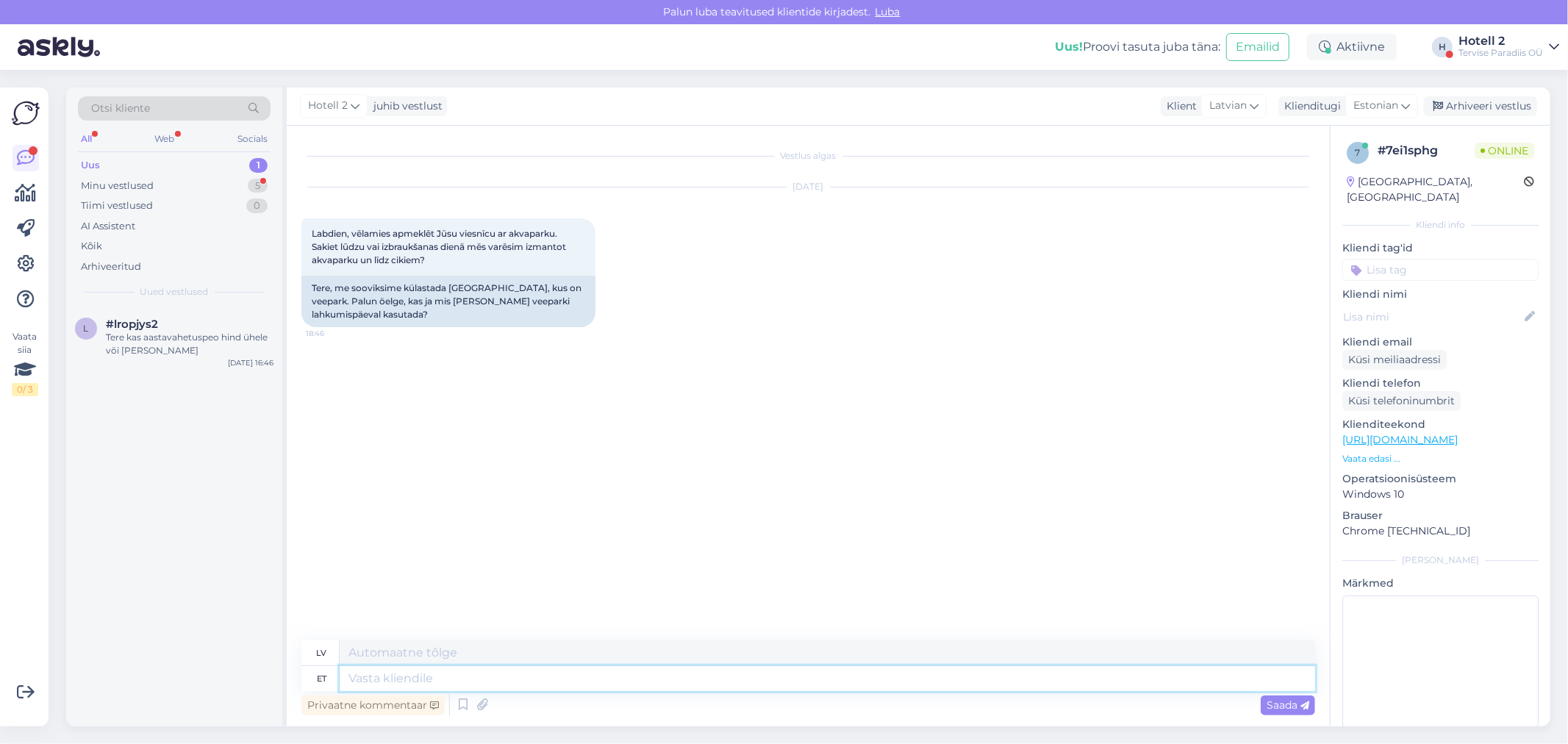
click at [420, 679] on textarea at bounding box center [827, 678] width 975 height 25
type textarea "Tere!"
type textarea "Sveiki!"
type textarea "Tere! Teil"
type textarea "Sveiki! Tu"
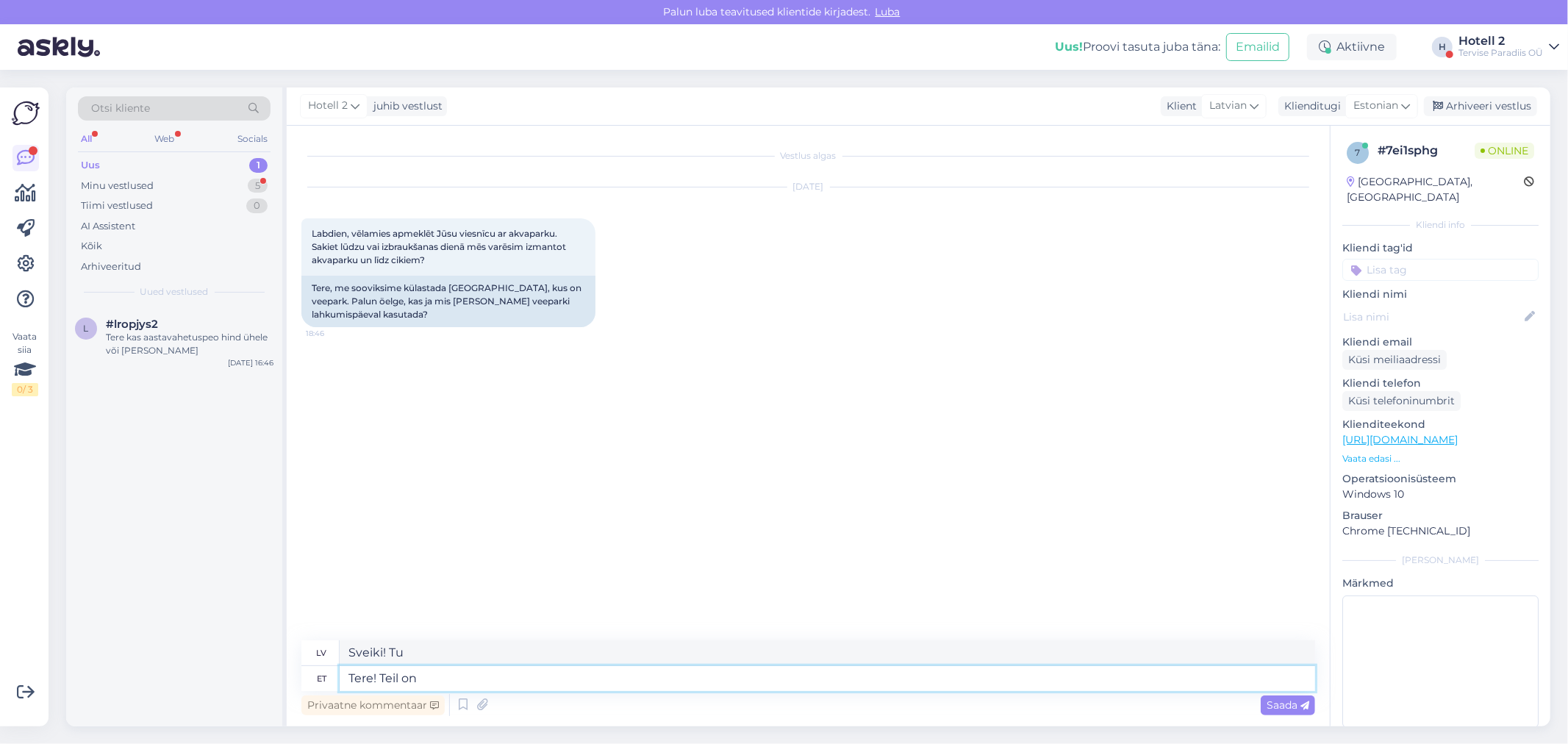
type textarea "Tere! Teil on"
type textarea "Sveiki! Jums ir"
type textarea "Tere! Teil on võimalik k"
type textarea "Sveiki! Jūs varat"
type textarea "Tere! Teil on võimalik külastada v"
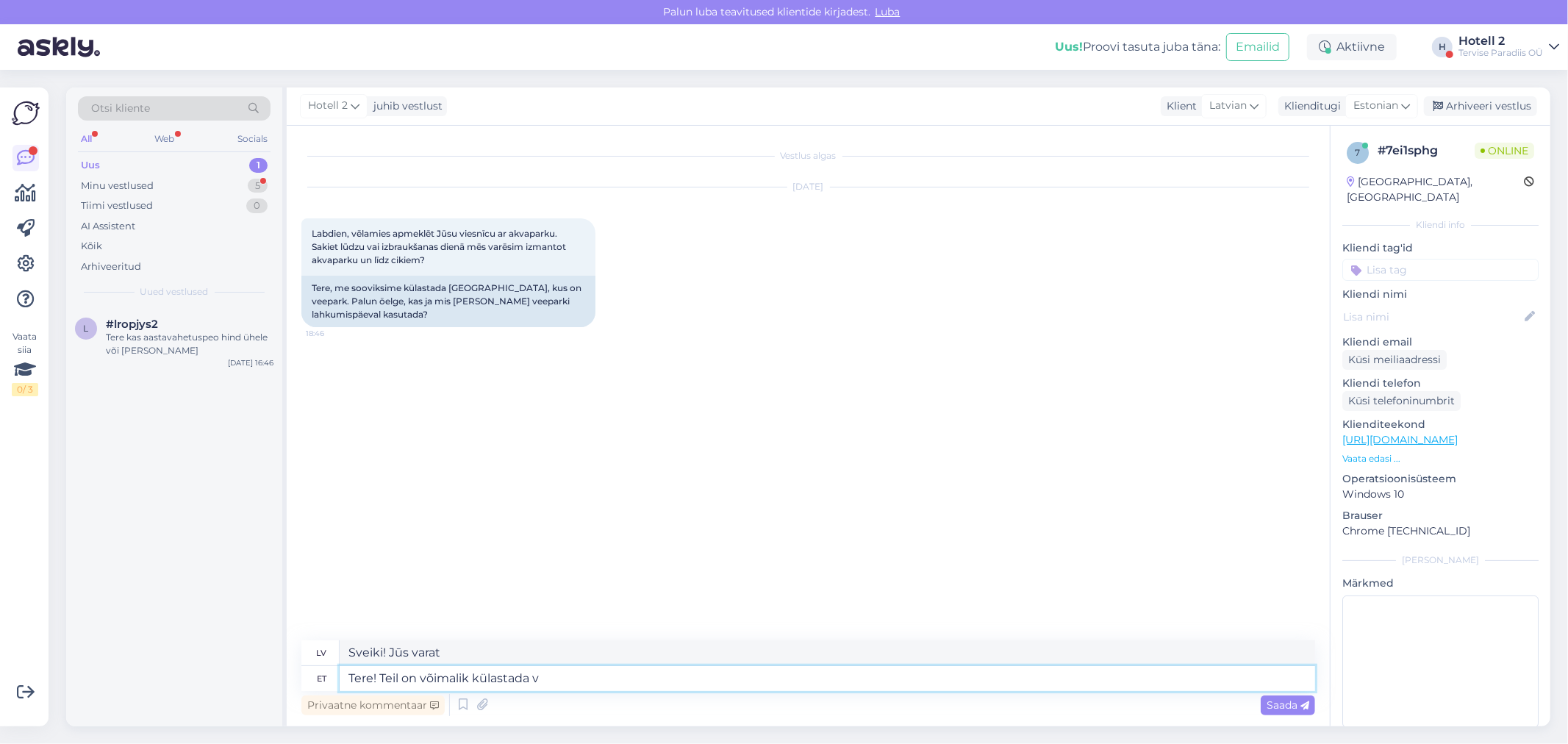
type textarea "Sveiki! Jūs varat apmeklēt"
type textarea "Tere! Teil on võimalik külastada veeparki"
type textarea "Sveiki! Jūs varat apmeklēt akvaparku."
type textarea "Tere! Teil on võimalik külastada [GEOGRAPHIC_DATA]"
type textarea "Sveiki! Jūs varat apmeklēt akvaparku 3 stundas."
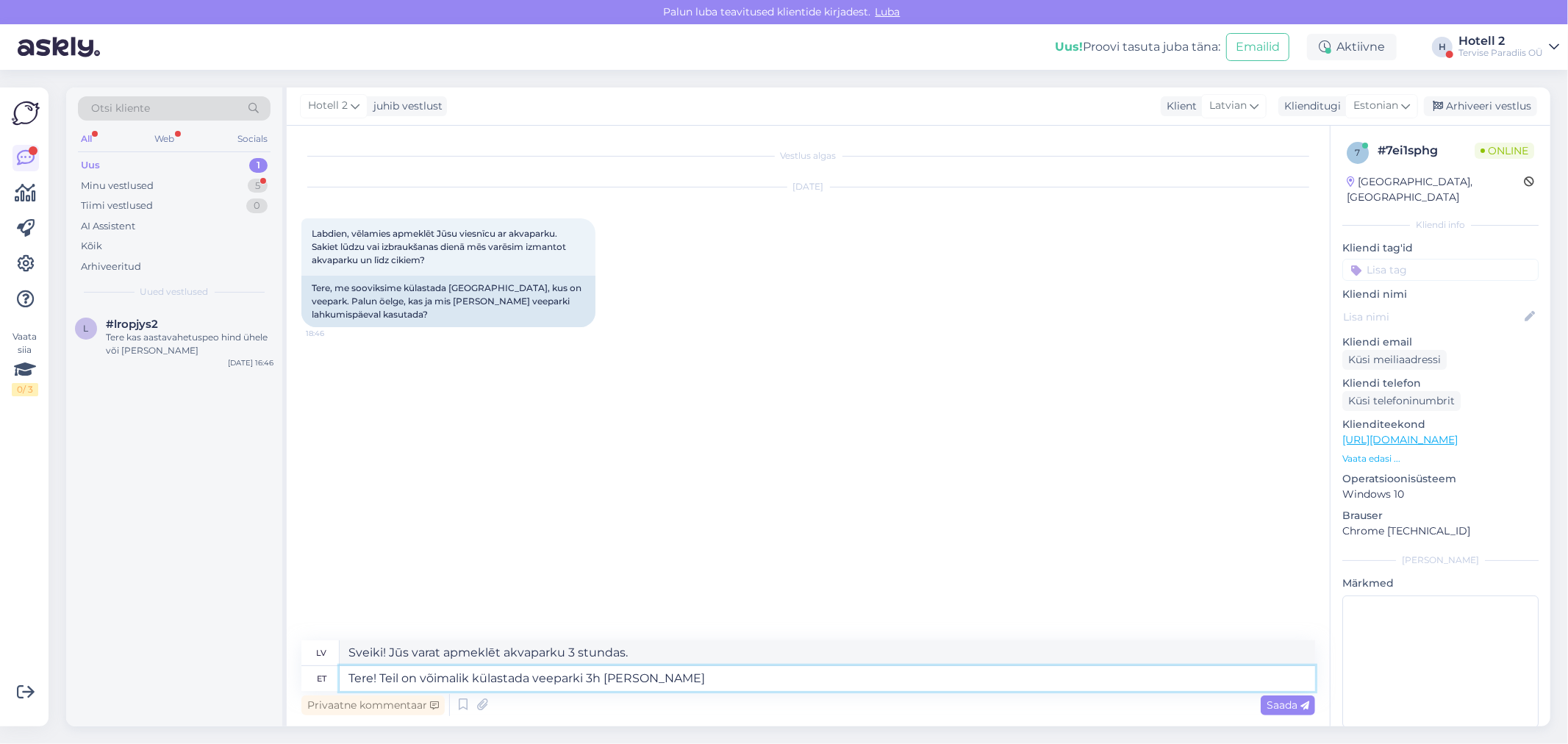
type textarea "Tere! Teil on võimalik külastada veeparki 3h [PERSON_NAME] c"
type textarea "Sveiki! Ūdens atrakciju parku var apmeklēt pēc 3 stundām."
type textarea "Tere! Teil on võimalik külastada veeparki 3h [PERSON_NAME] check-"
type textarea "Sveiki! Ūdens atrakciju parku var apmeklēt 3 stundas pēc reģistrēšanās."
type textarea "Tere! Teil on võimalik külastada veeparki 3h [PERSON_NAME] check-outi"
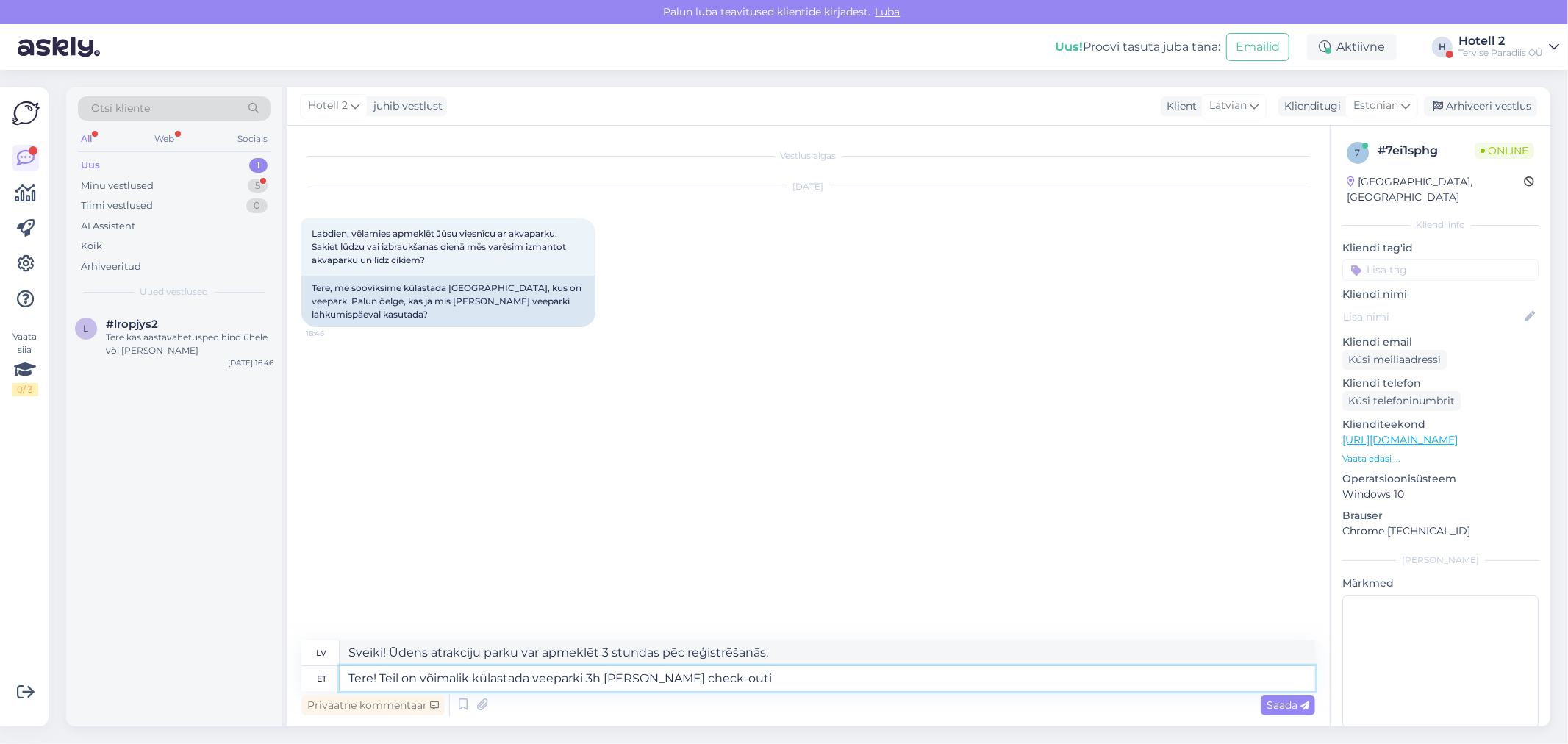
type textarea "Sveiki! Ūdens atrakciju parku var apmeklēt 3 stundas pēc izrakstīšanās."
type textarea "Tere! Teil on võimalik külastada veeparki 3h [PERSON_NAME] check-outi."
click at [1285, 699] on span "Saada" at bounding box center [1287, 704] width 42 height 13
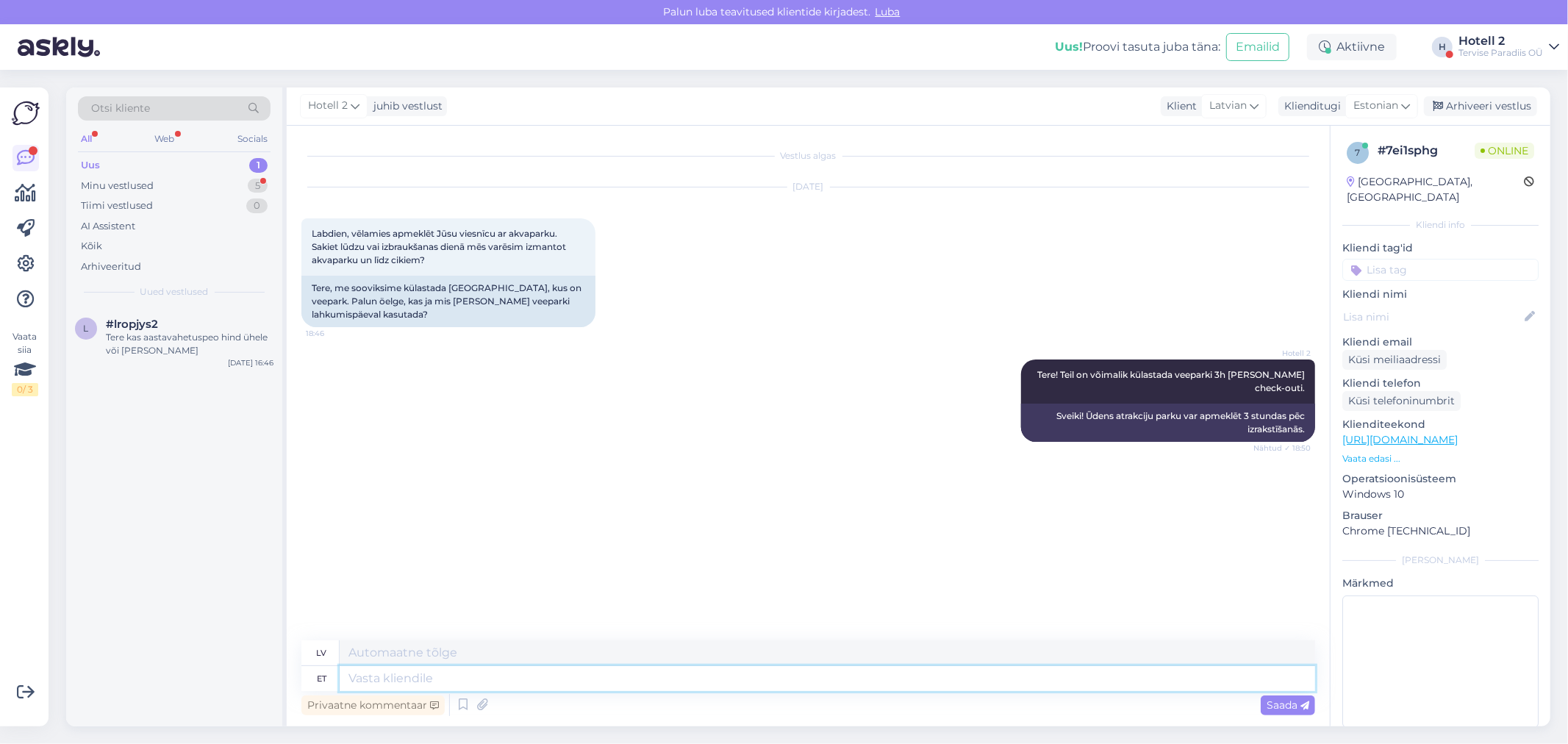
click at [454, 679] on textarea at bounding box center [827, 678] width 975 height 25
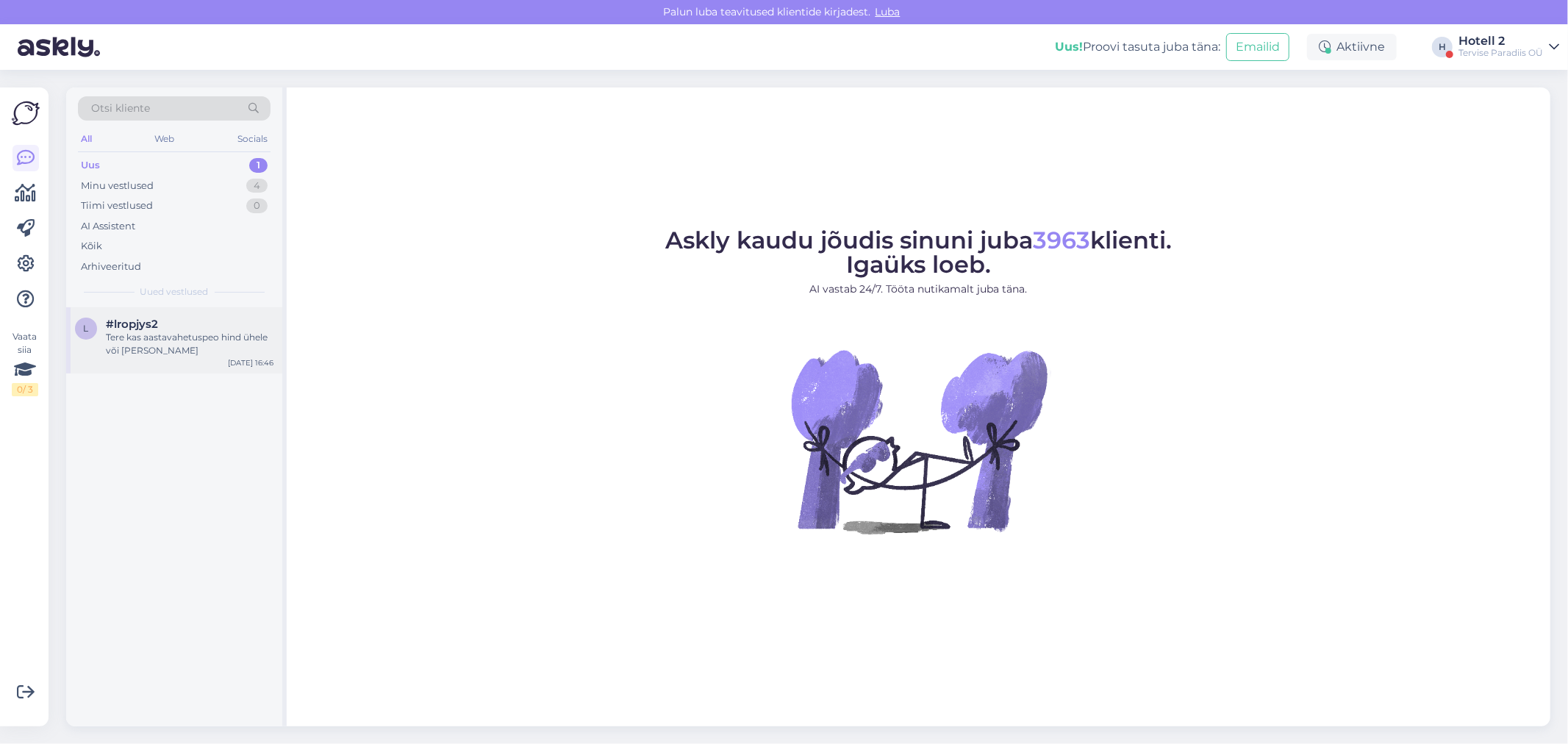
click at [182, 344] on div "Tere kas aastavahetuspeo hind ühele või [PERSON_NAME]" at bounding box center [190, 344] width 168 height 27
click at [183, 185] on div "Minu vestlused 5" at bounding box center [174, 186] width 193 height 21
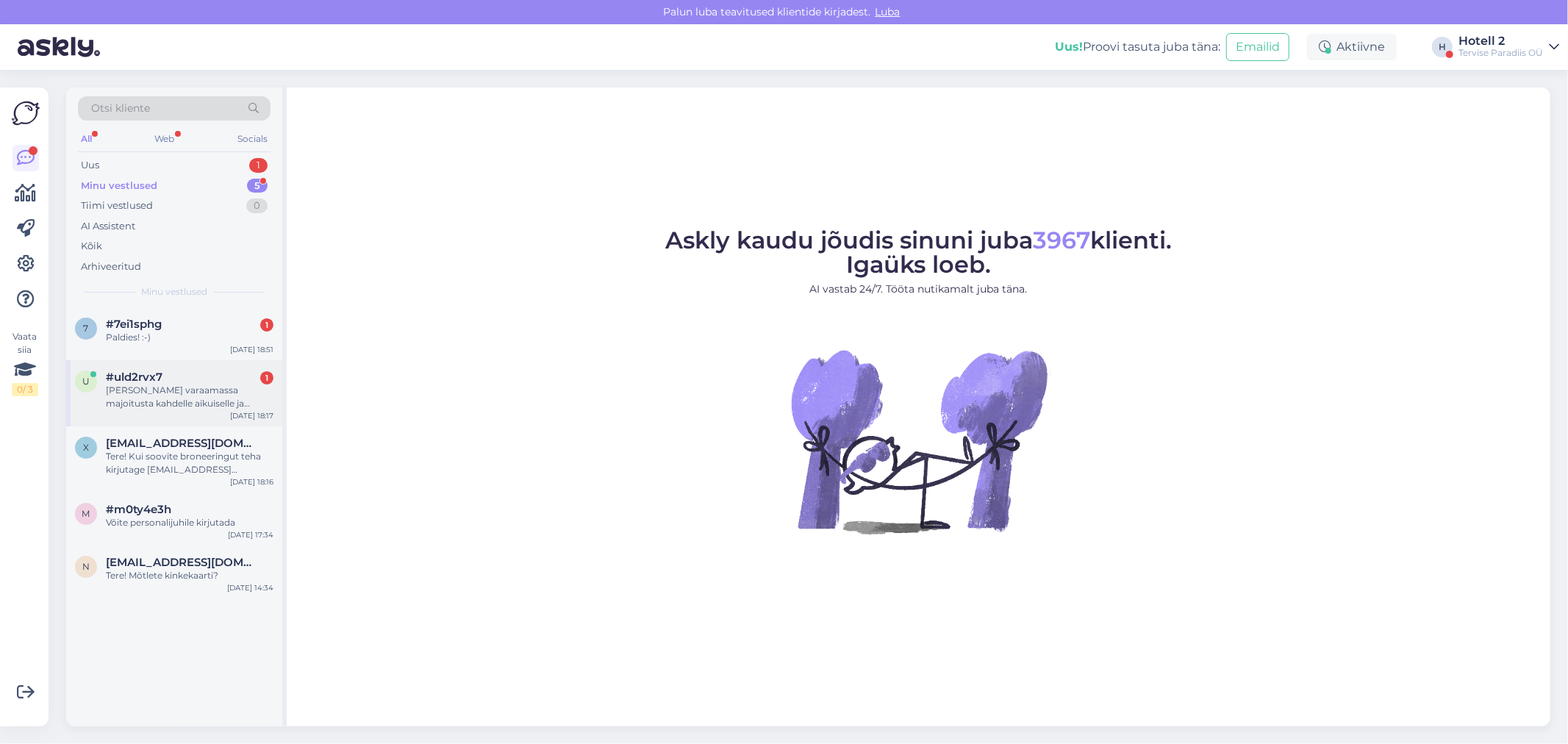
click at [210, 404] on div "[PERSON_NAME] varaamassa majoitusta kahdelle aikuiselle ja kahdelle lapselle (2…" at bounding box center [190, 396] width 168 height 27
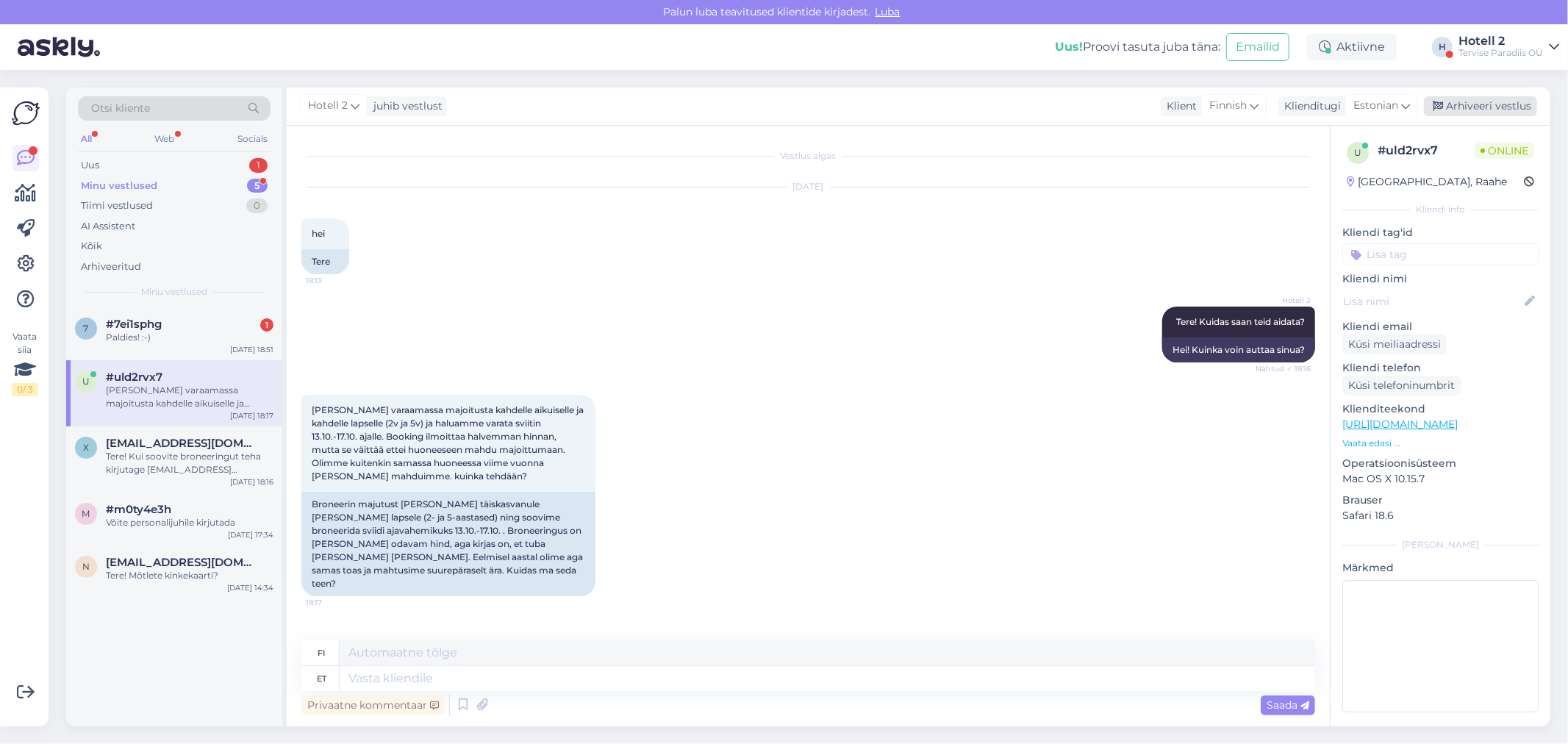
click at [1467, 103] on div "Arhiveeri vestlus" at bounding box center [1480, 106] width 113 height 20
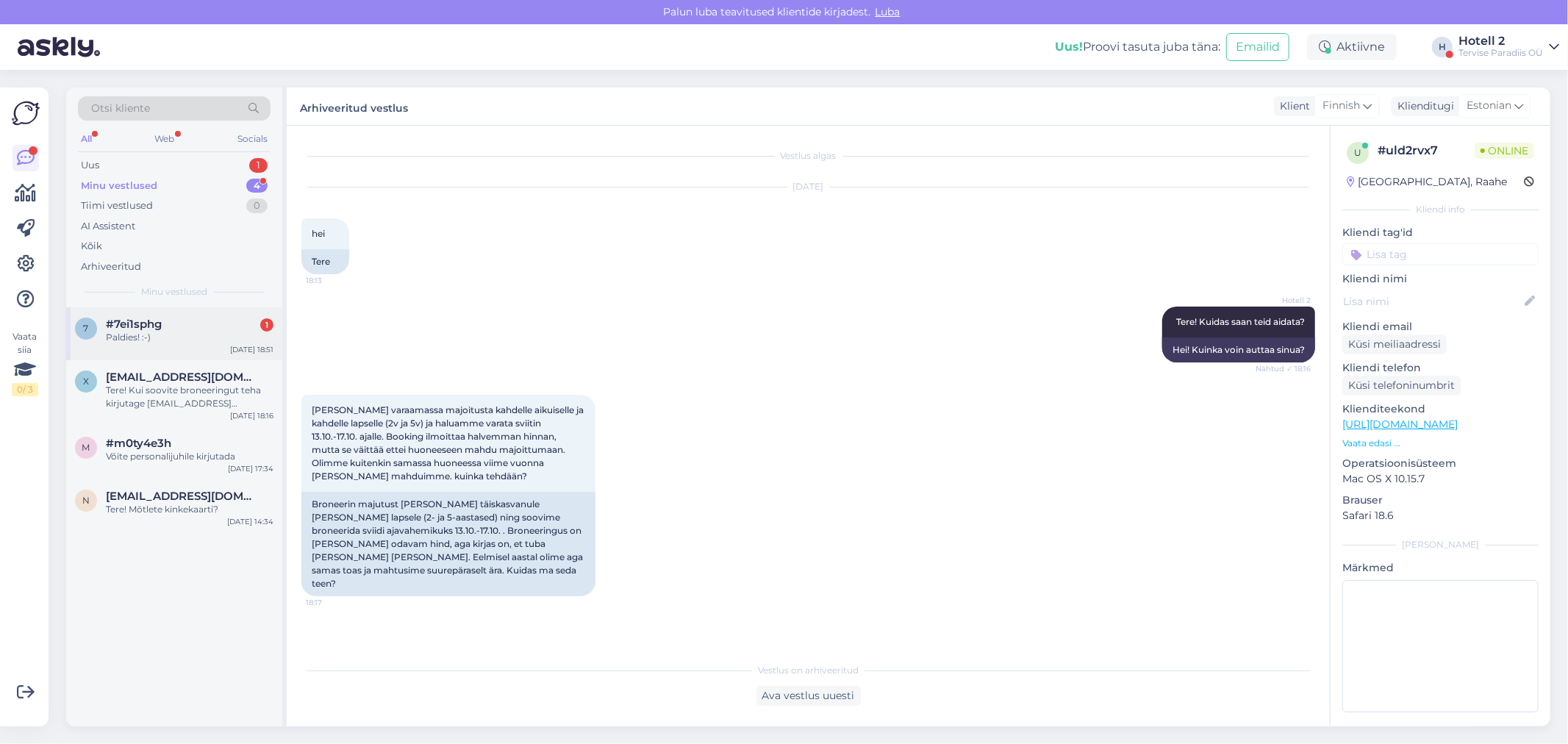
click at [171, 341] on div "Paldies! :-)" at bounding box center [190, 337] width 168 height 13
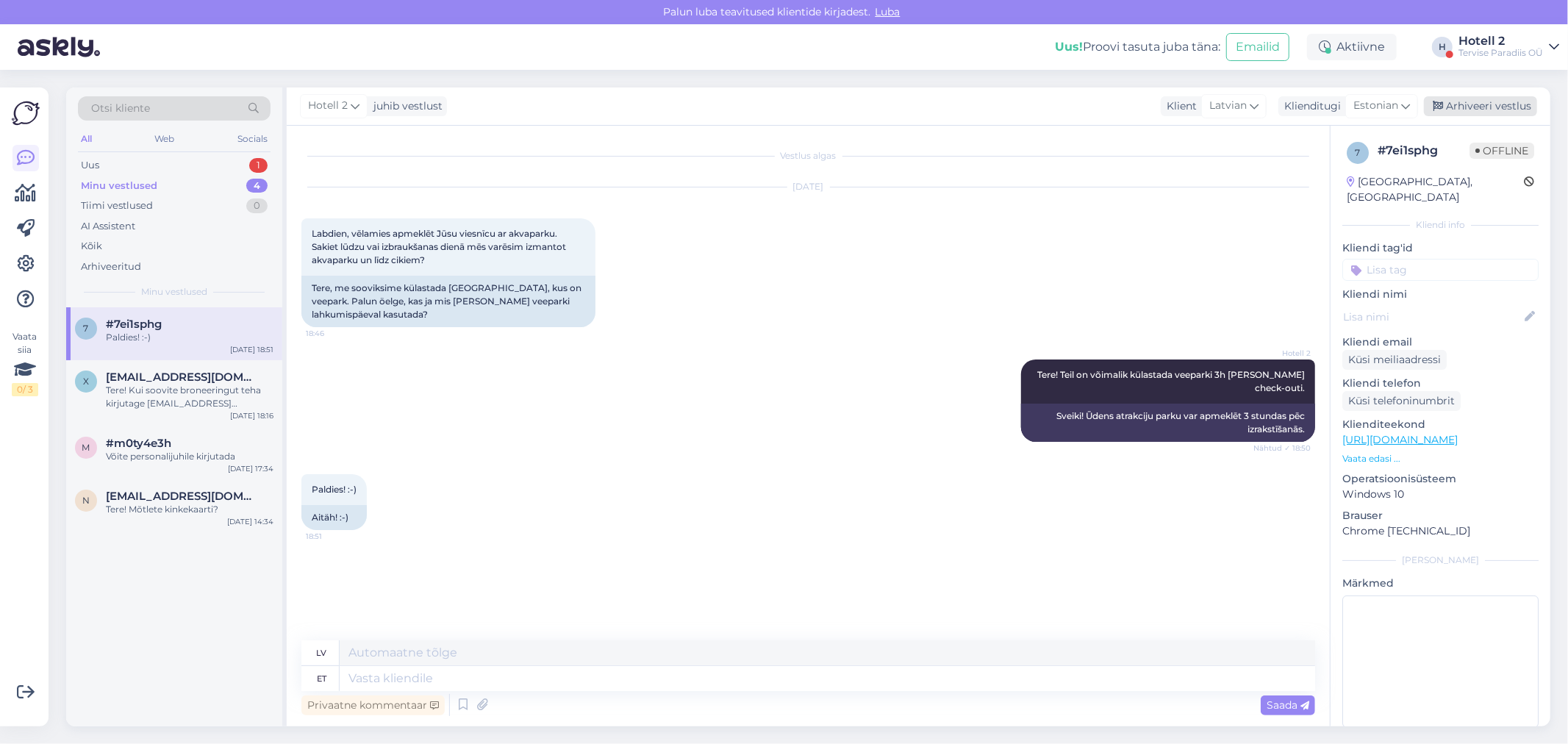
click at [1521, 100] on div "Arhiveeri vestlus" at bounding box center [1480, 106] width 113 height 20
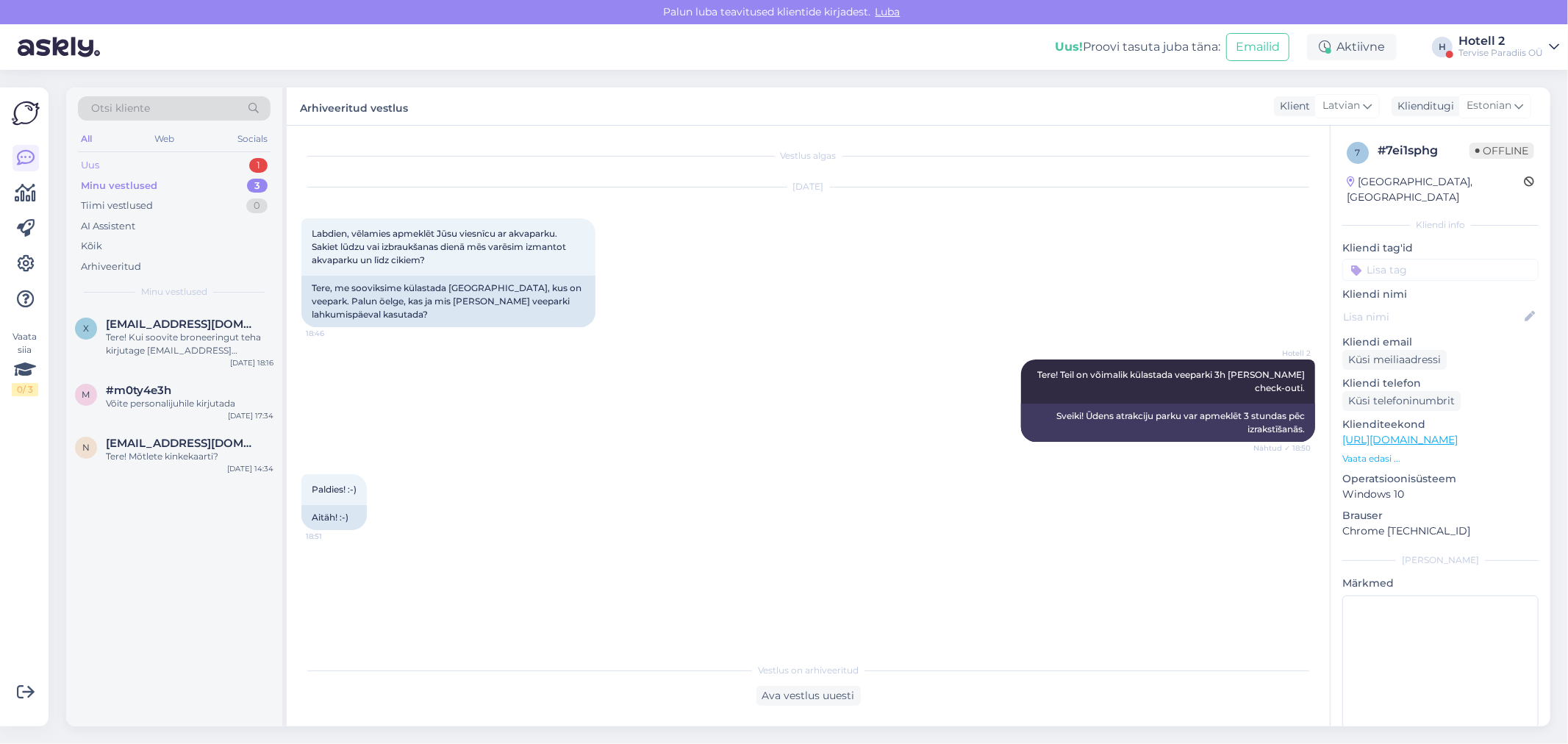
click at [177, 160] on div "Uus 1" at bounding box center [174, 165] width 193 height 21
click at [231, 341] on div "Tere kas aastavahetuspeo hind ühele või [PERSON_NAME]" at bounding box center [190, 344] width 168 height 27
